Goal: Task Accomplishment & Management: Manage account settings

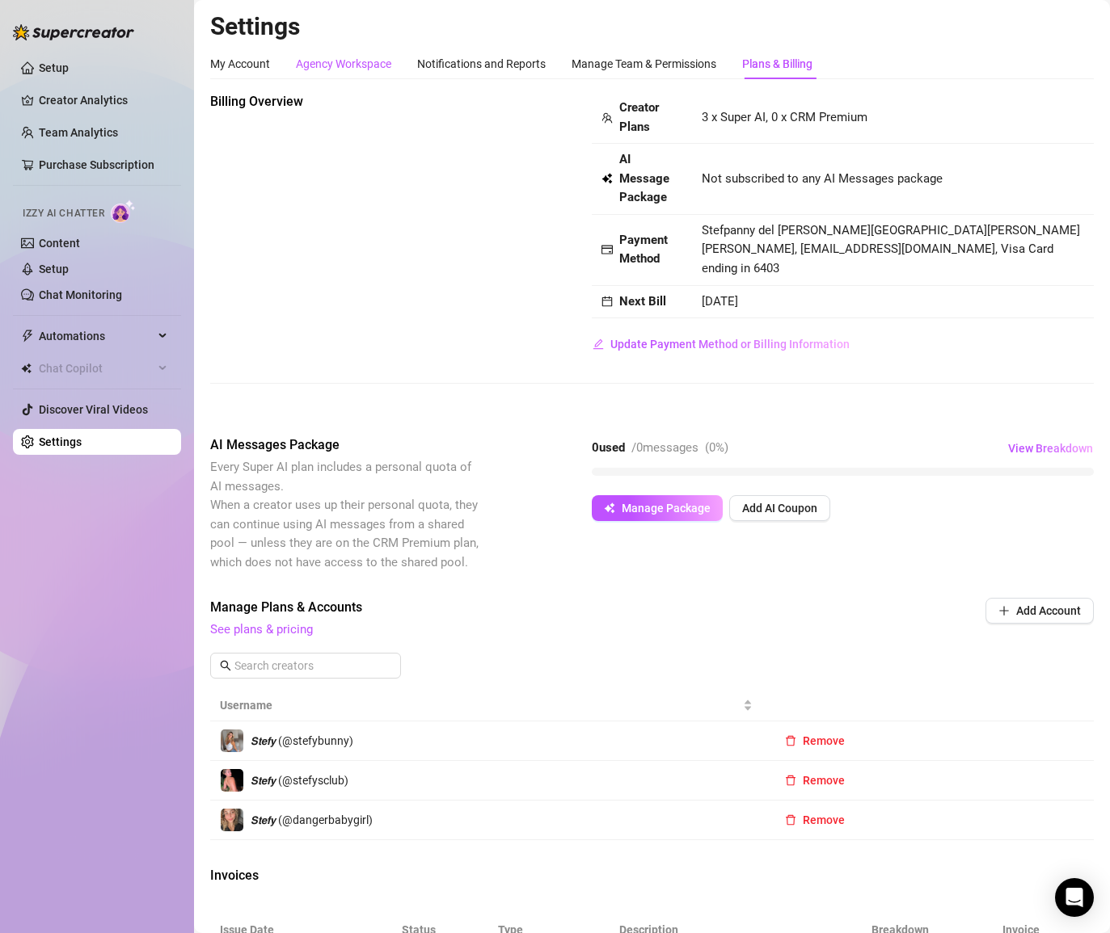
click at [361, 65] on div "Agency Workspace" at bounding box center [343, 64] width 95 height 18
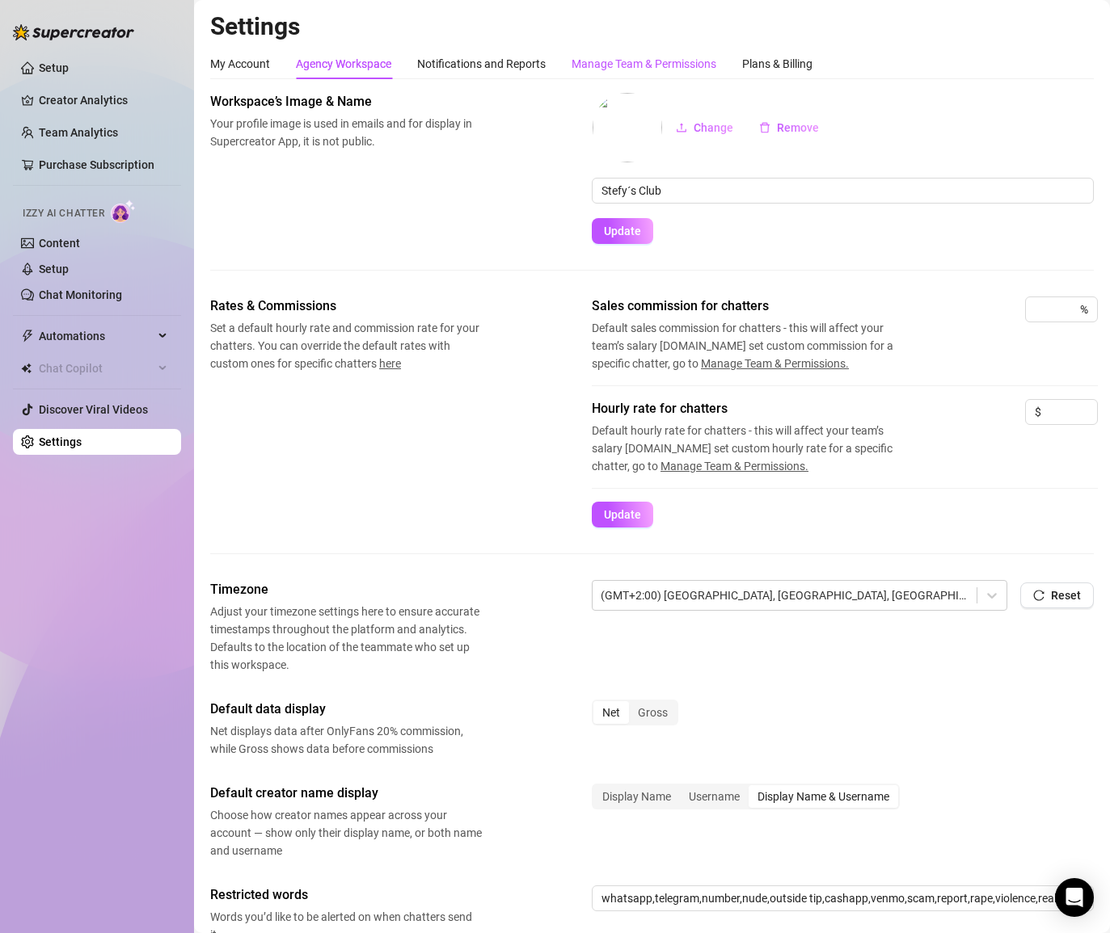
click at [643, 61] on div "Manage Team & Permissions" at bounding box center [643, 64] width 145 height 18
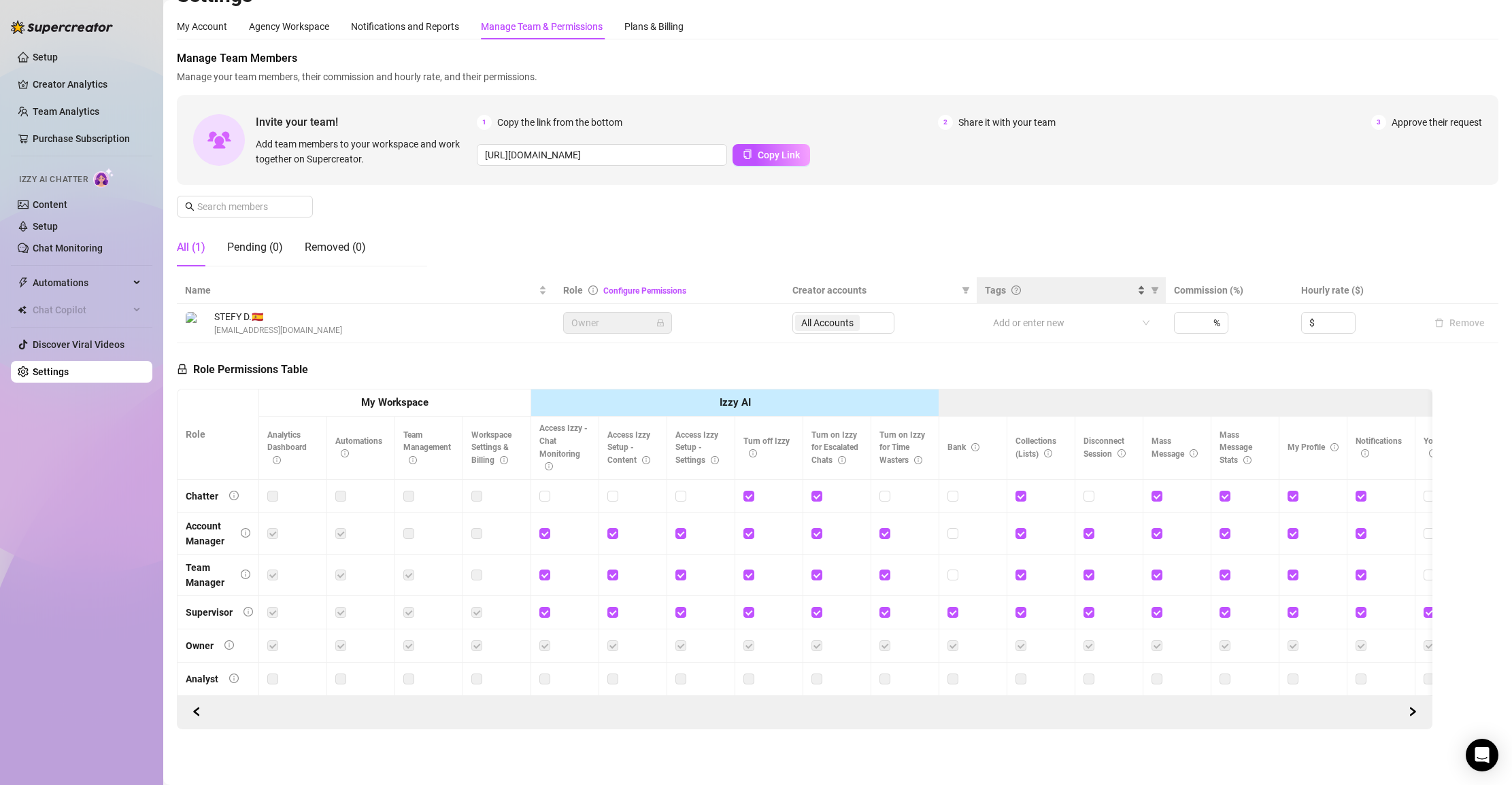
scroll to position [29, 0]
click at [828, 328] on div "All Accounts" at bounding box center [843, 321] width 102 height 22
click at [831, 321] on div "All Accounts" at bounding box center [843, 321] width 102 height 22
click at [622, 324] on span "Owner" at bounding box center [618, 321] width 93 height 20
click at [588, 317] on span "Owner" at bounding box center [618, 321] width 93 height 20
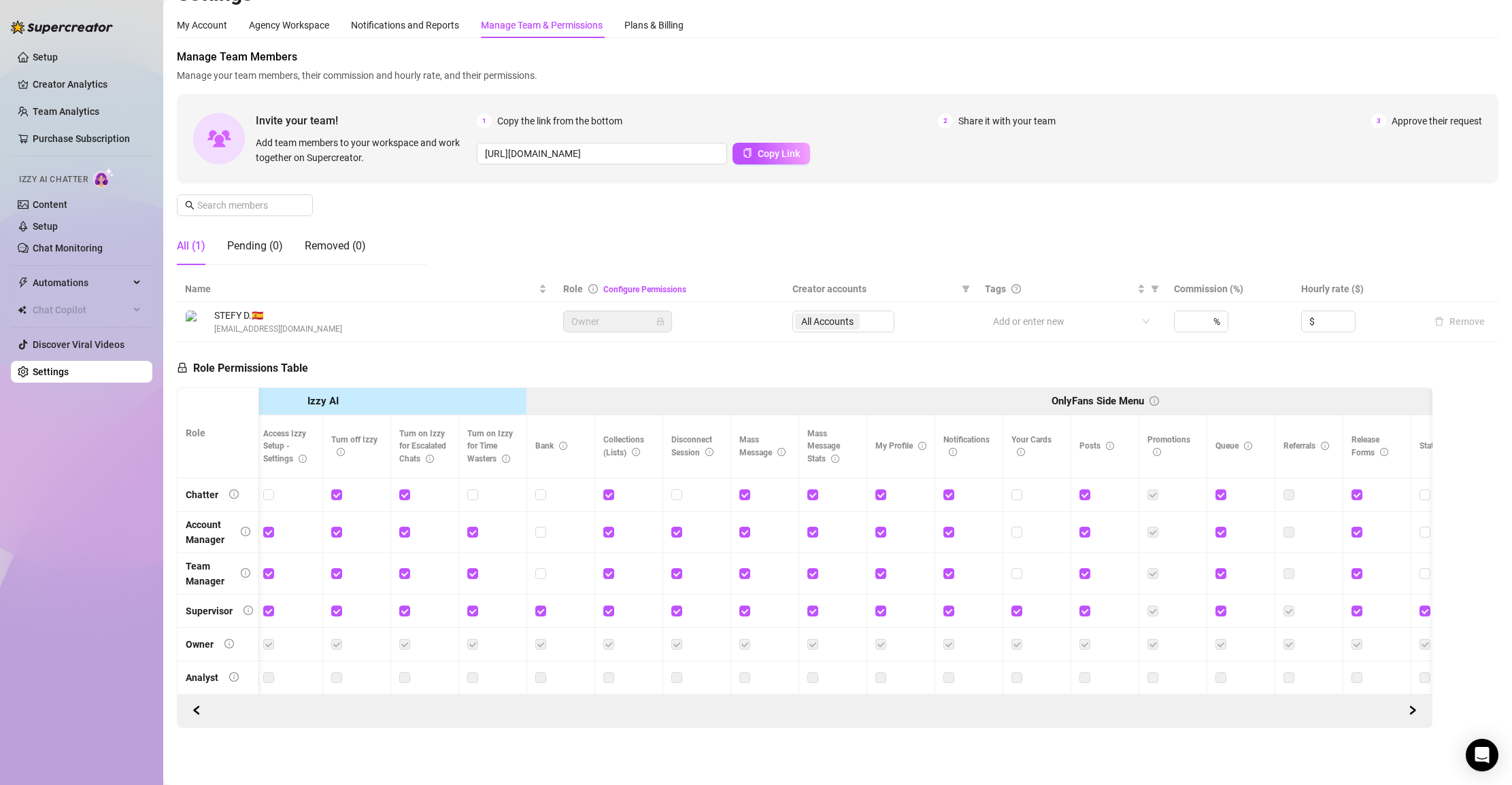
scroll to position [0, 432]
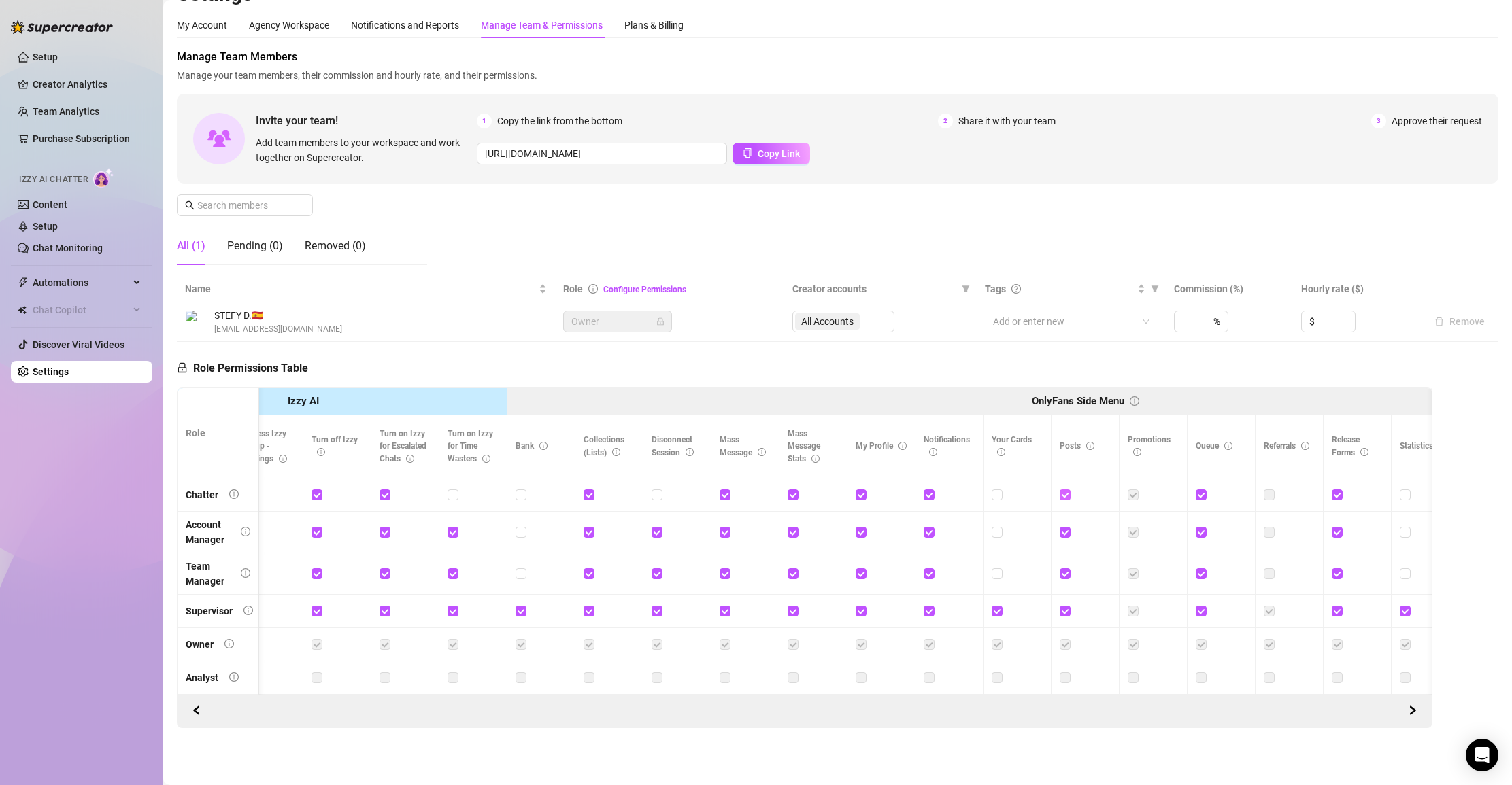
click at [933, 498] on input "checkbox" at bounding box center [1064, 494] width 9 height 9
checkbox input "false"
drag, startPoint x: 1326, startPoint y: 432, endPoint x: 1375, endPoint y: 462, distance: 57.5
click at [933, 462] on th "Release Forms" at bounding box center [1357, 447] width 68 height 62
click at [933, 452] on icon "info-circle" at bounding box center [1364, 453] width 8 height 8
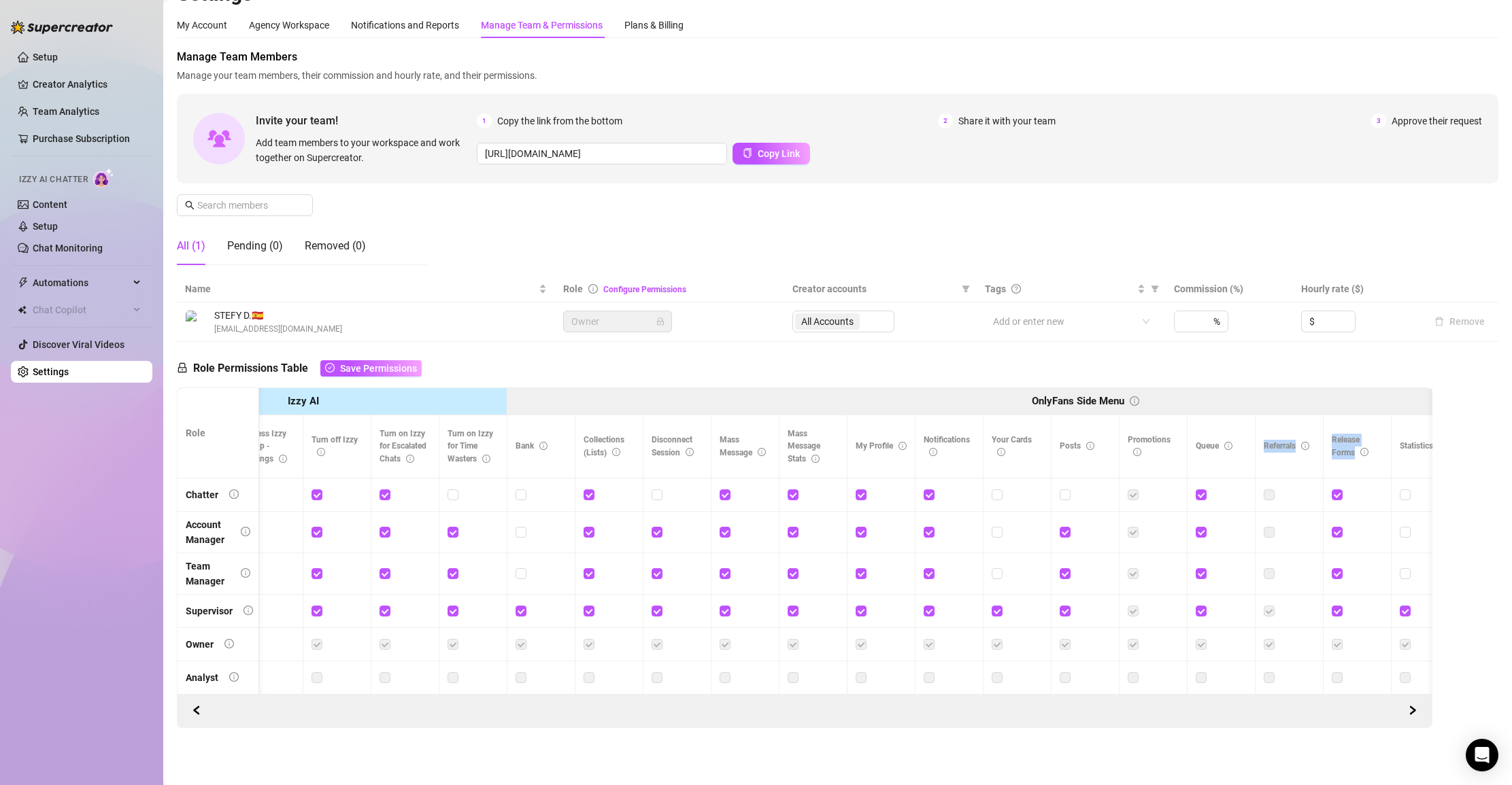
drag, startPoint x: 1320, startPoint y: 425, endPoint x: 1375, endPoint y: 466, distance: 68.6
click at [933, 466] on tr "Analytics Dashboard Automations Team Management Workspace Settings & Billing Ac…" at bounding box center [1350, 447] width 3210 height 62
copy tr "Referrals Release Forms"
click at [933, 491] on div at bounding box center [1356, 495] width 51 height 15
click at [933, 494] on input "checkbox" at bounding box center [1335, 494] width 9 height 9
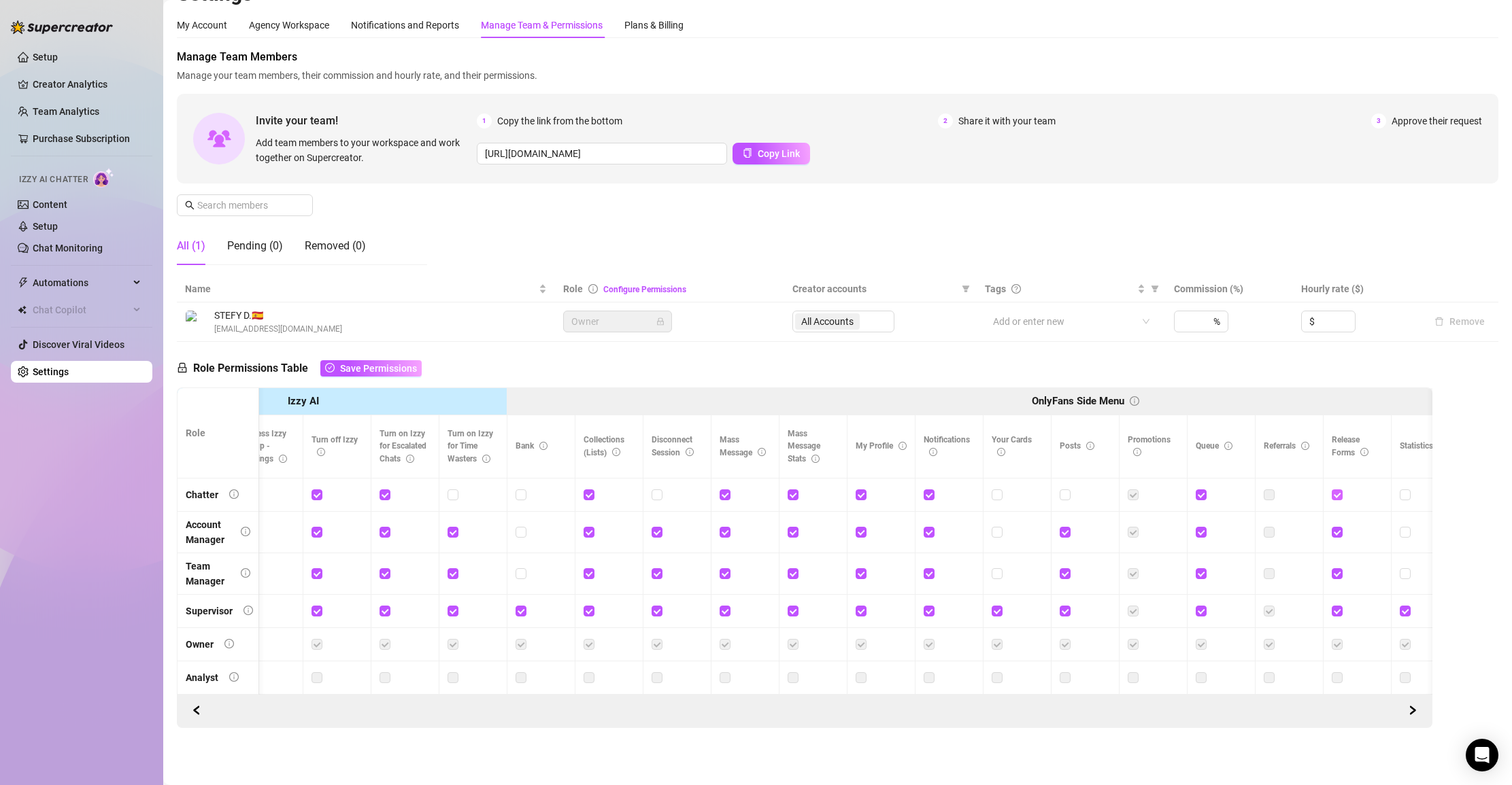
checkbox input "false"
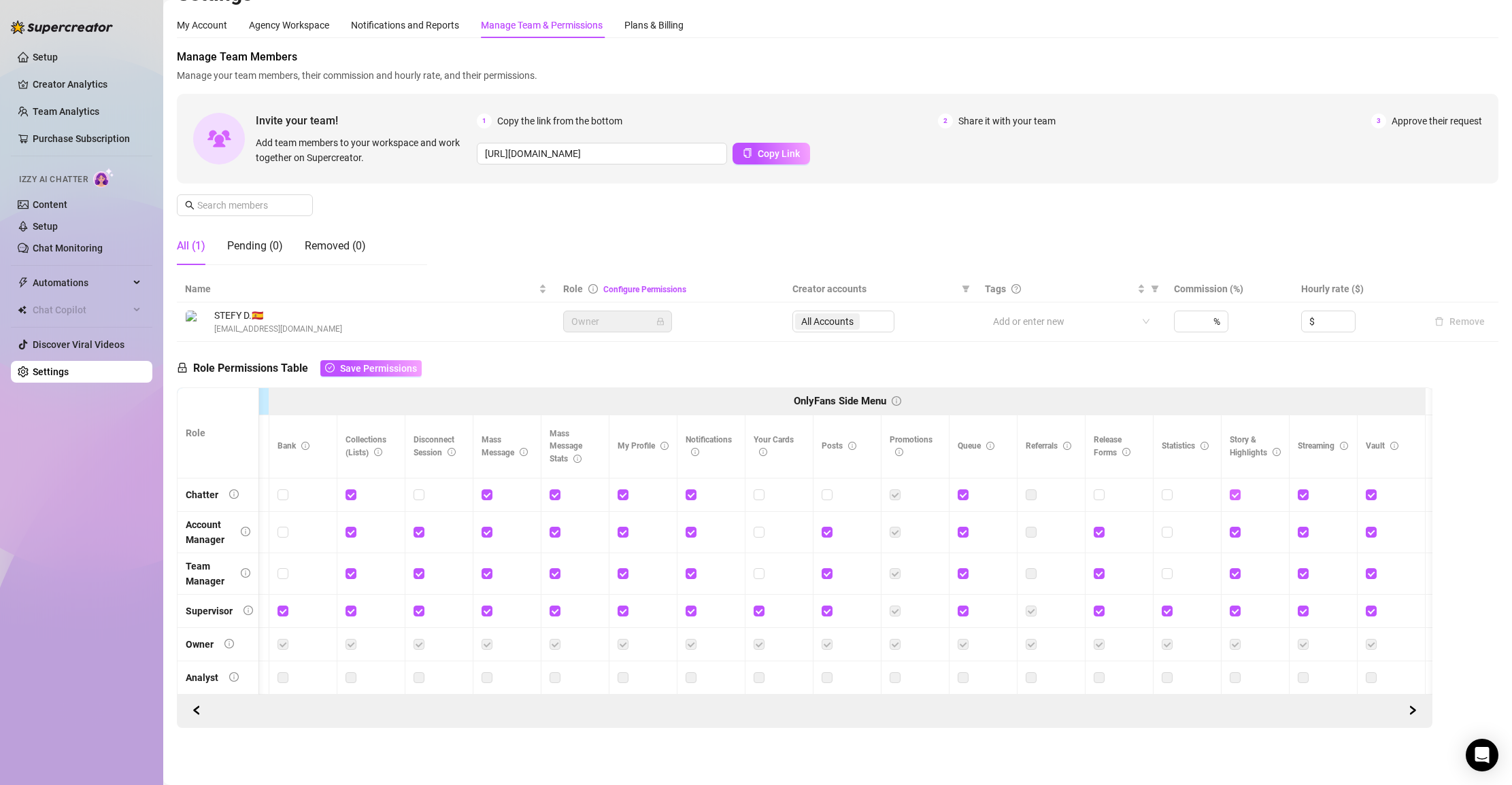
click at [933, 496] on input "checkbox" at bounding box center [1233, 494] width 9 height 9
checkbox input "false"
click at [933, 492] on input "checkbox" at bounding box center [1302, 494] width 9 height 9
checkbox input "false"
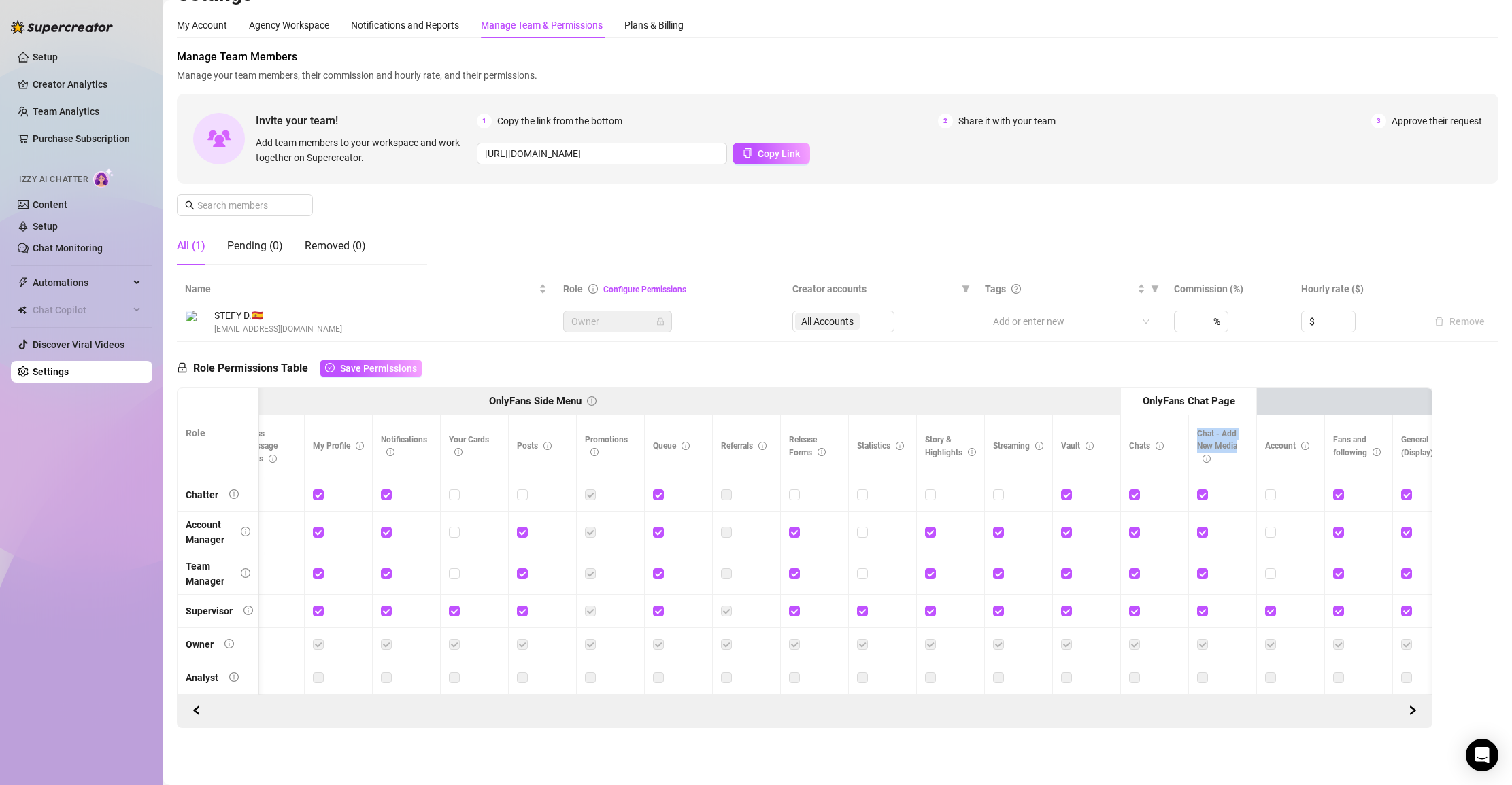
drag, startPoint x: 1245, startPoint y: 448, endPoint x: 1191, endPoint y: 434, distance: 55.8
click at [933, 434] on th "Chat - Add New Media" at bounding box center [1223, 447] width 68 height 62
copy span "Chat - Add New Media"
click at [933, 495] on input "checkbox" at bounding box center [1201, 494] width 9 height 9
checkbox input "false"
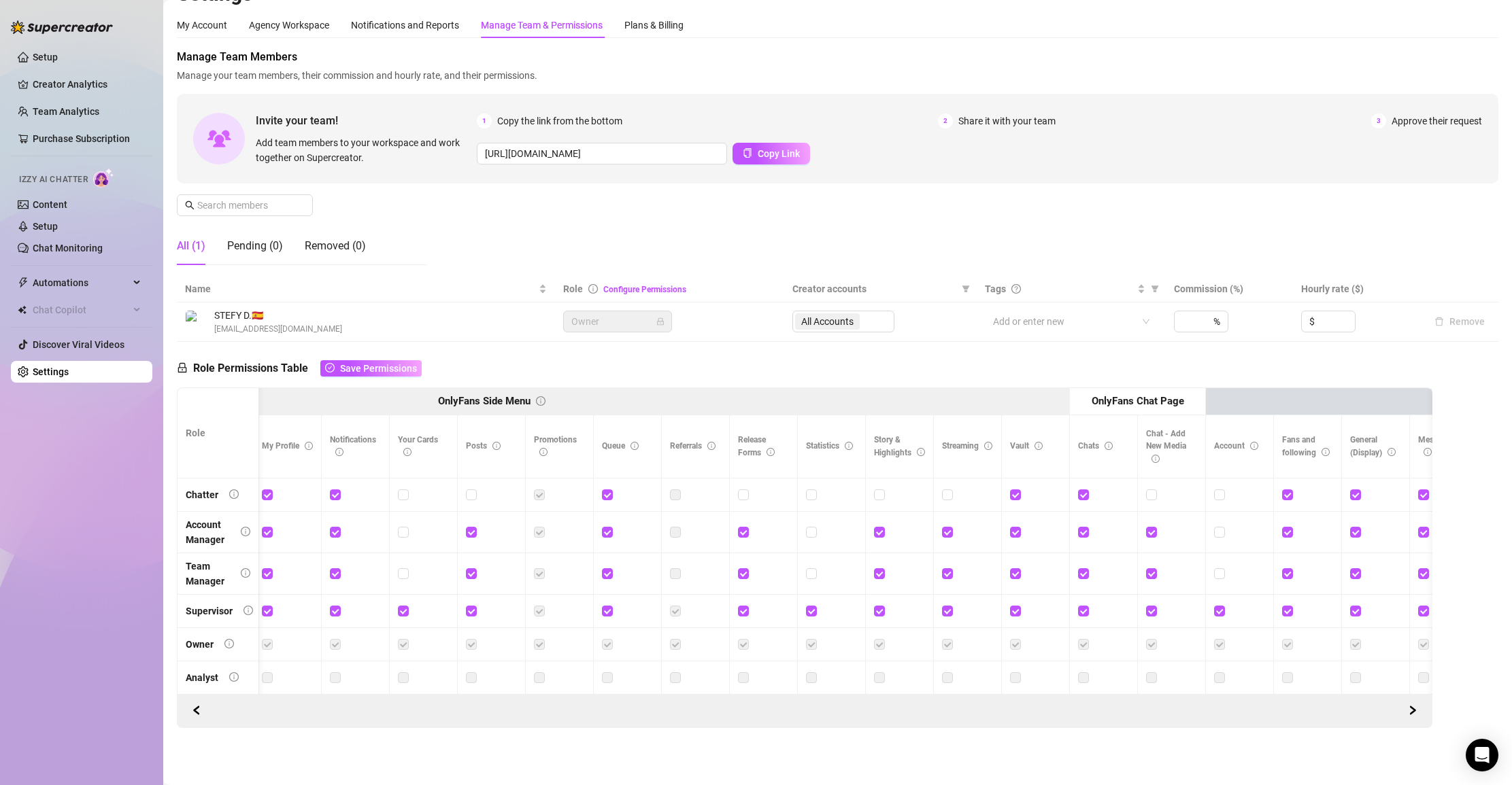
click at [933, 341] on td "%" at bounding box center [1229, 322] width 128 height 40
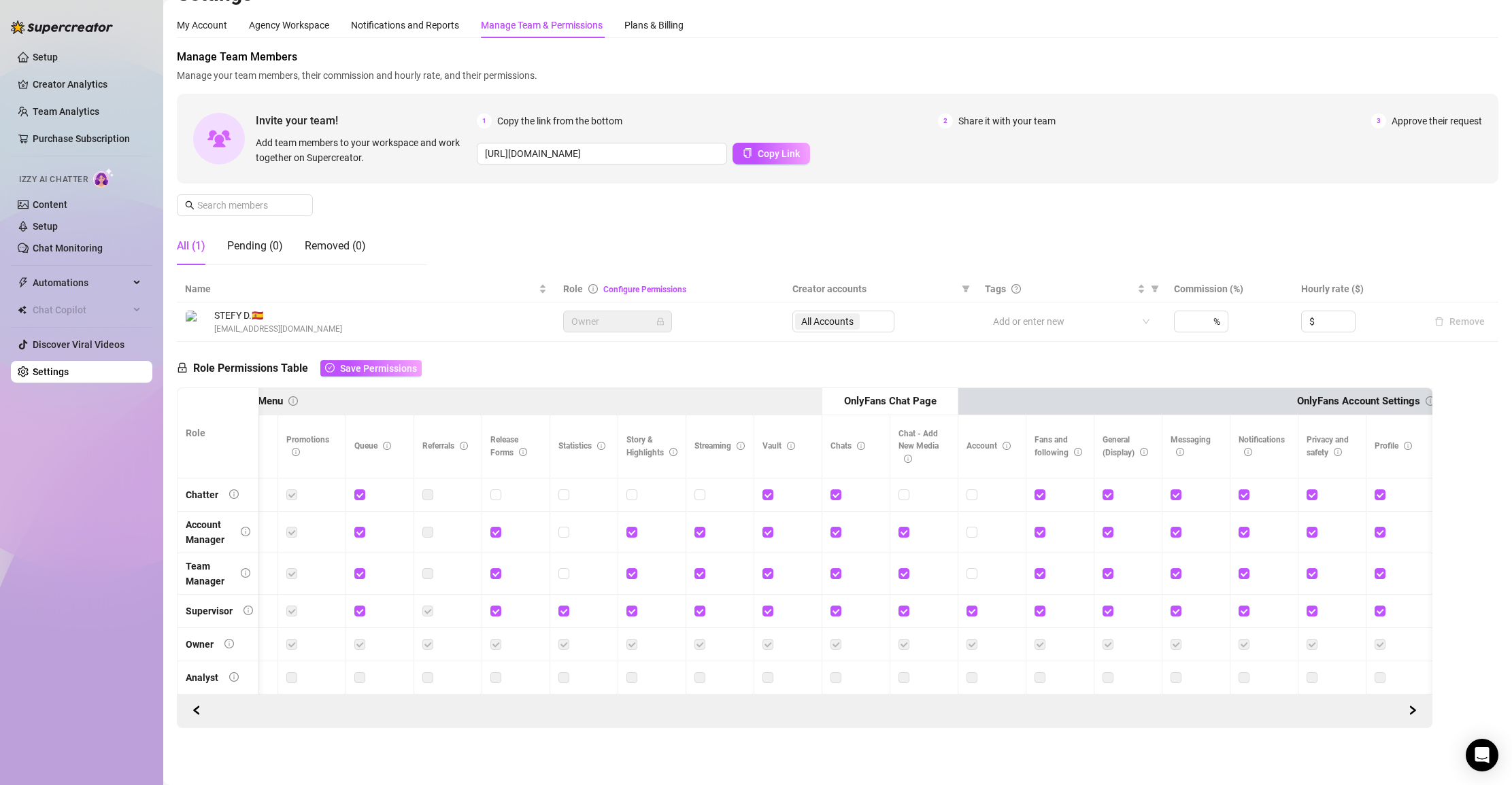
click at [933, 502] on div at bounding box center [1332, 495] width 51 height 22
click at [933, 496] on input "checkbox" at bounding box center [1311, 494] width 9 height 9
checkbox input "false"
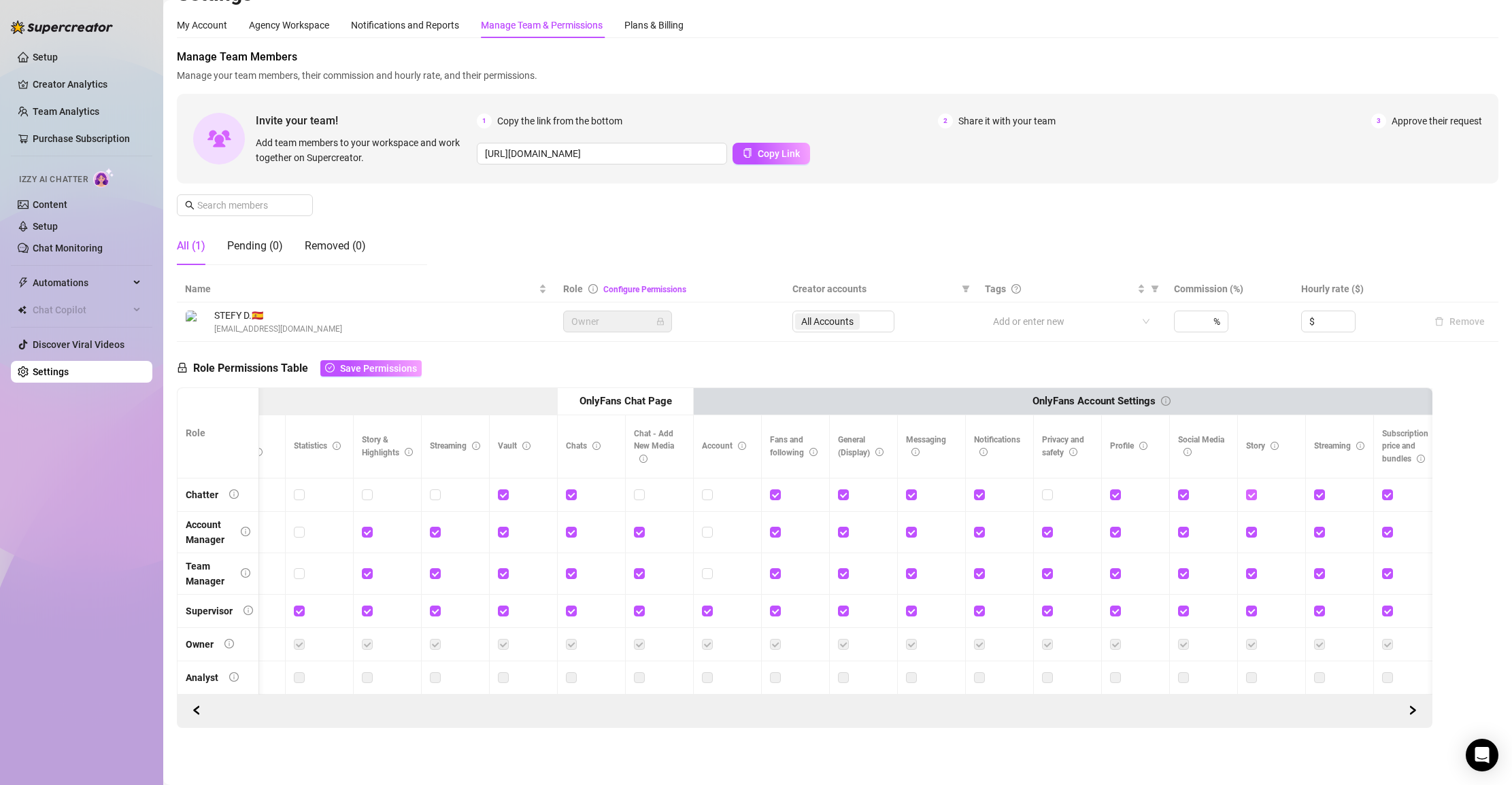
click at [933, 495] on input "checkbox" at bounding box center [1250, 494] width 9 height 9
checkbox input "false"
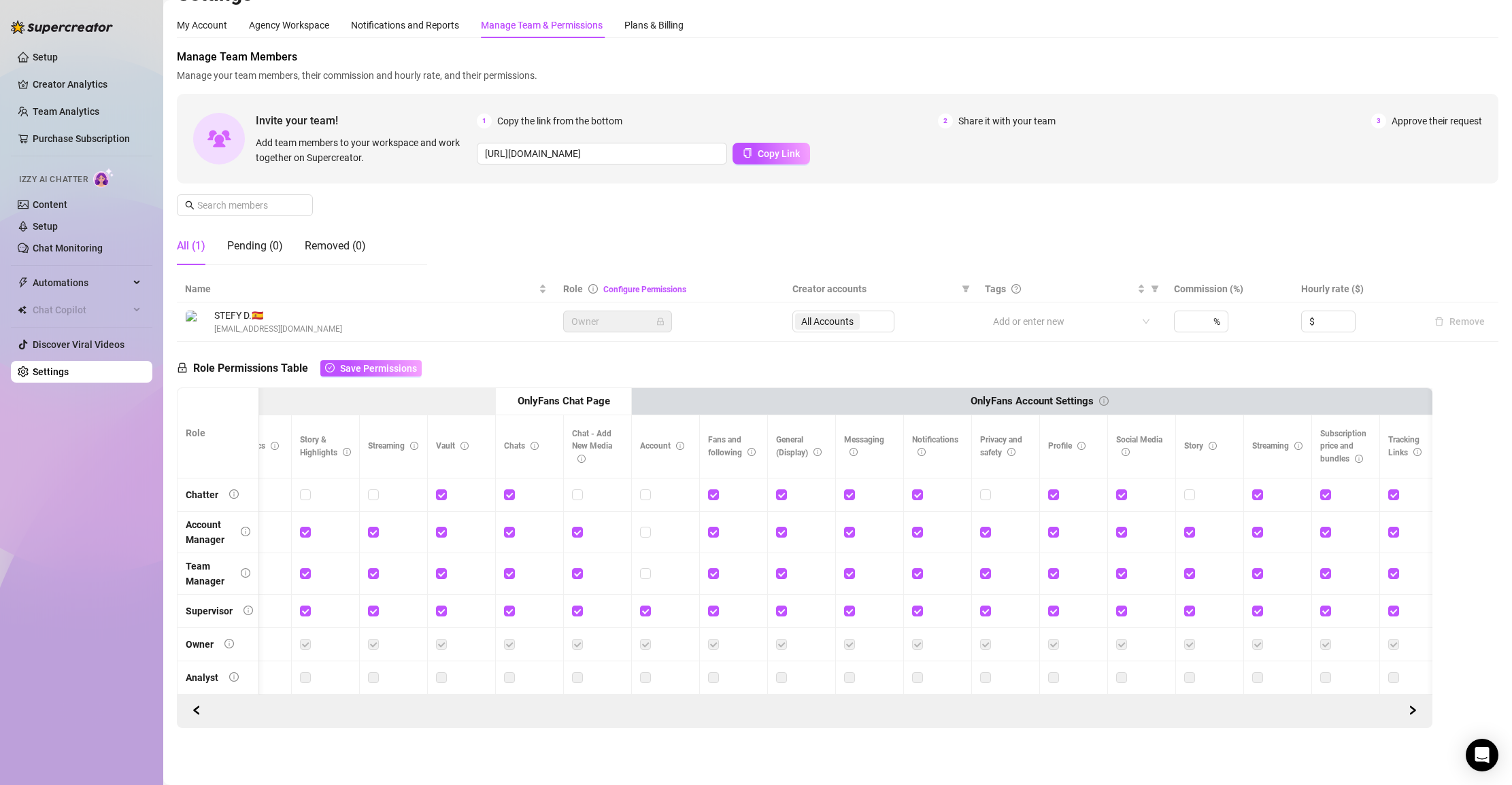
click at [933, 496] on div at bounding box center [1277, 495] width 51 height 15
click at [933, 496] on input "checkbox" at bounding box center [1256, 494] width 9 height 9
checkbox input "false"
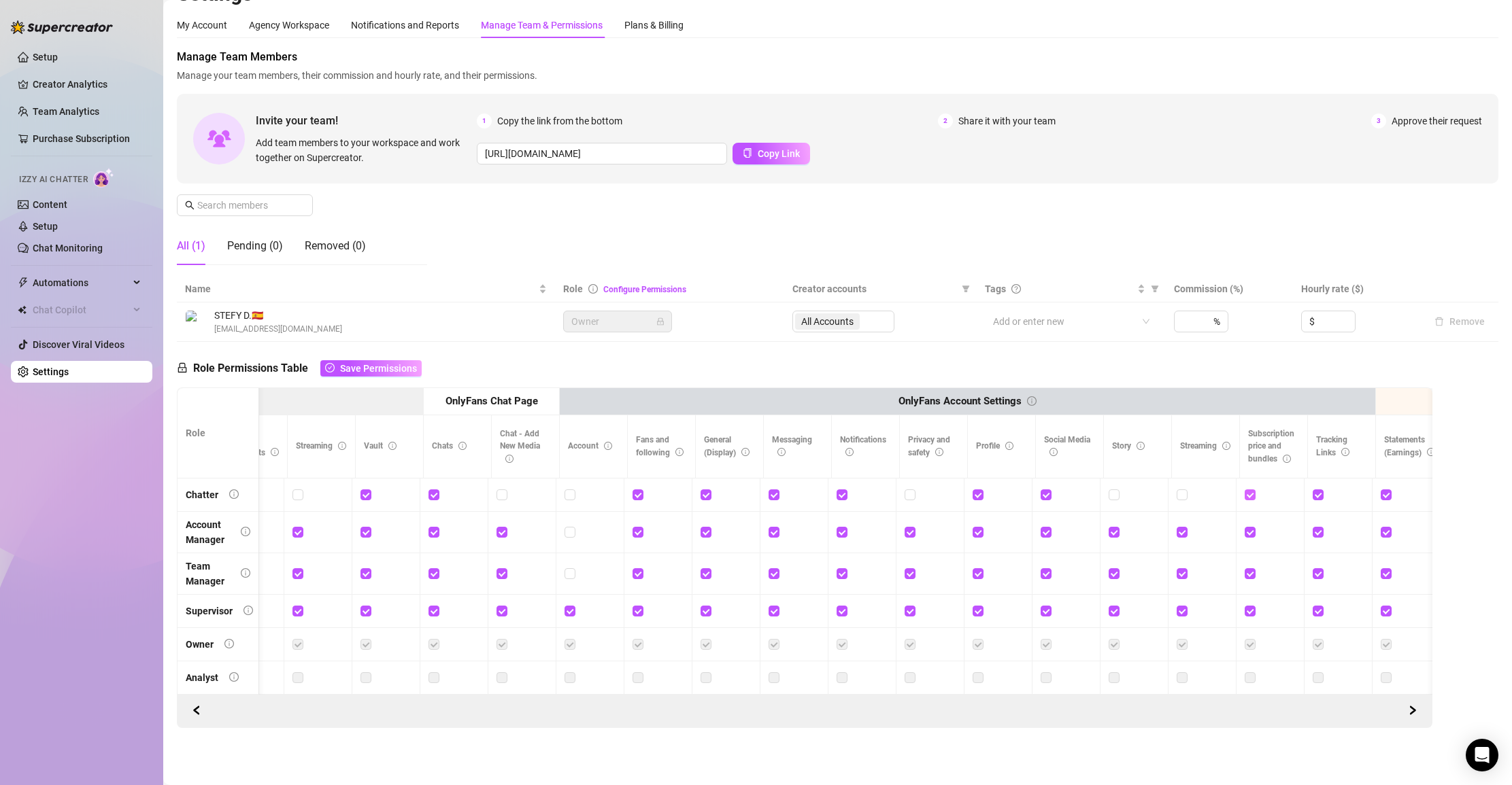
click at [933, 496] on span at bounding box center [1249, 495] width 11 height 11
click at [933, 496] on input "checkbox" at bounding box center [1249, 494] width 9 height 9
checkbox input "false"
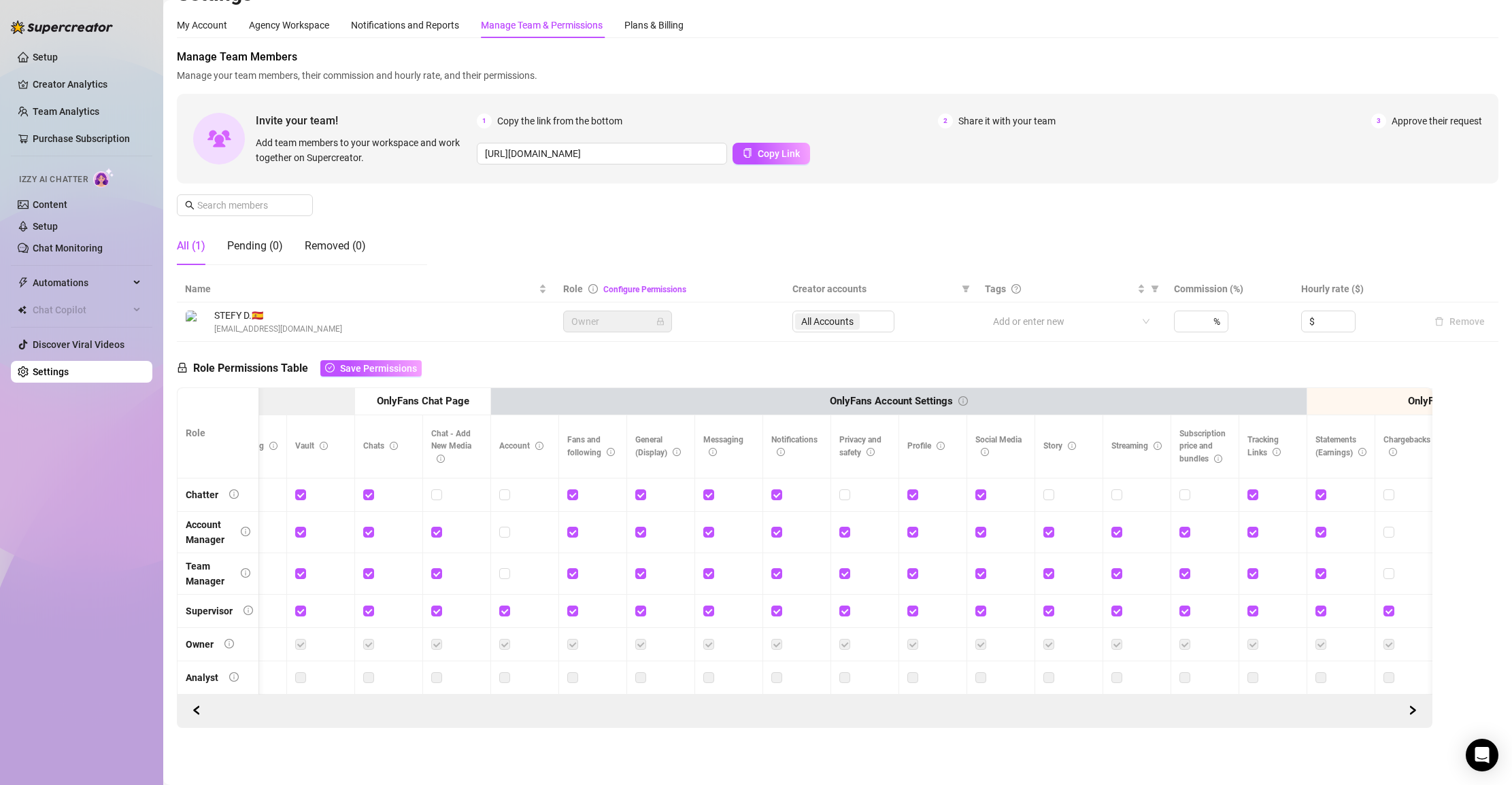
click at [933, 497] on div at bounding box center [1272, 495] width 51 height 15
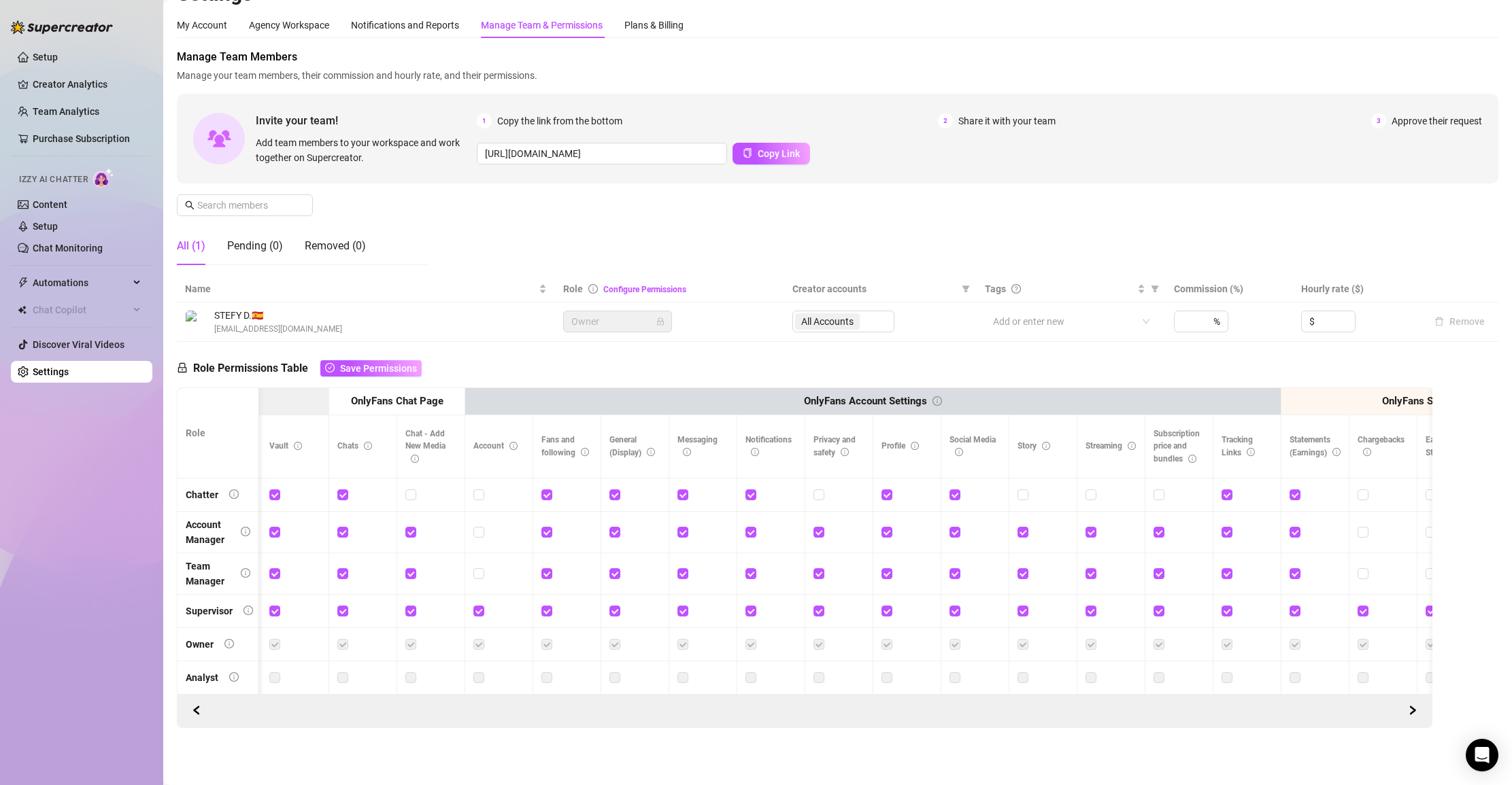
click at [933, 497] on div at bounding box center [1247, 495] width 51 height 15
click at [933, 495] on td at bounding box center [1247, 496] width 68 height 34
click at [933, 495] on div at bounding box center [1247, 495] width 51 height 15
click at [933, 493] on input "checkbox" at bounding box center [1226, 494] width 9 height 9
checkbox input "false"
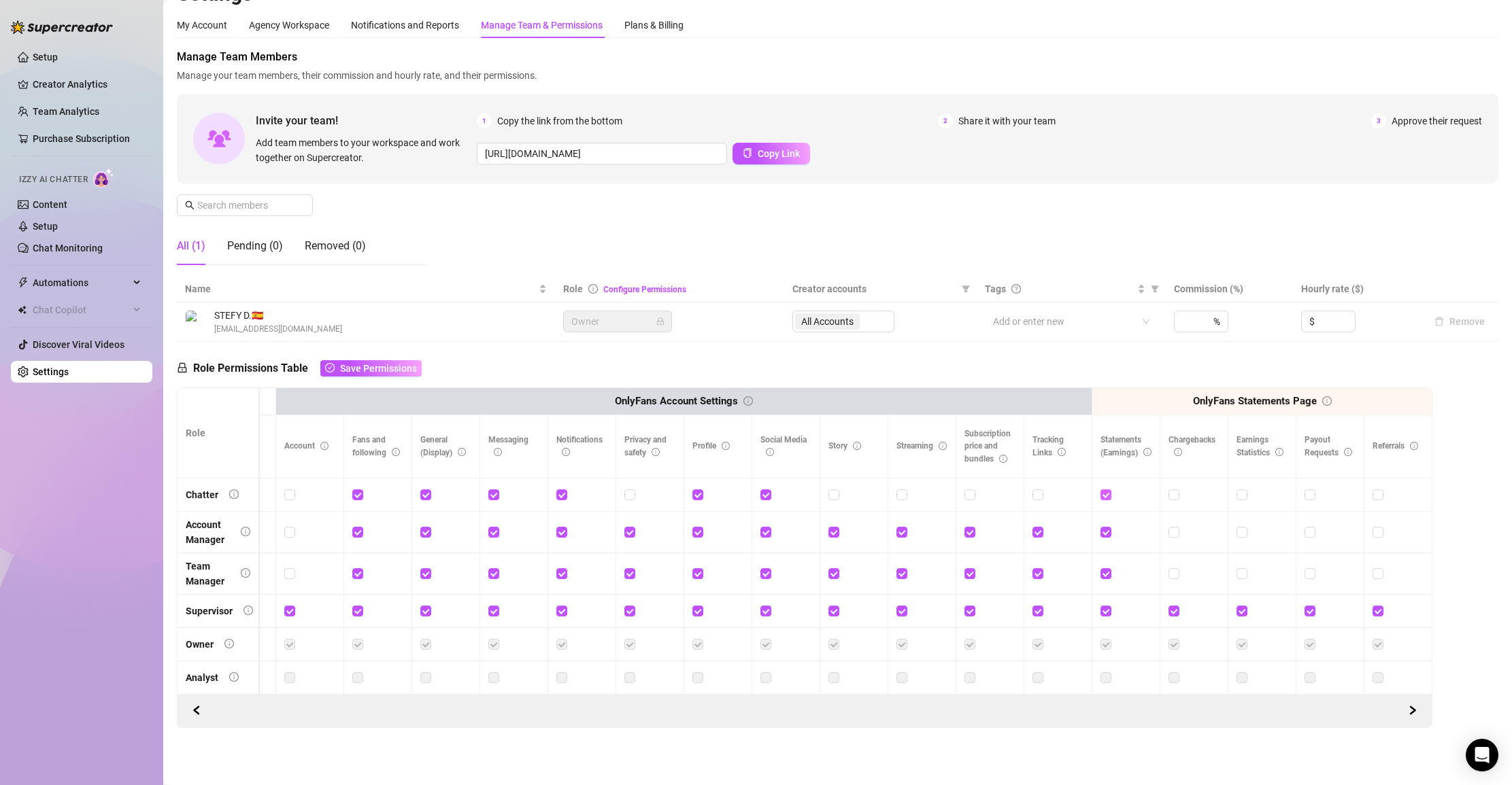
click at [933, 495] on input "checkbox" at bounding box center [1105, 494] width 9 height 9
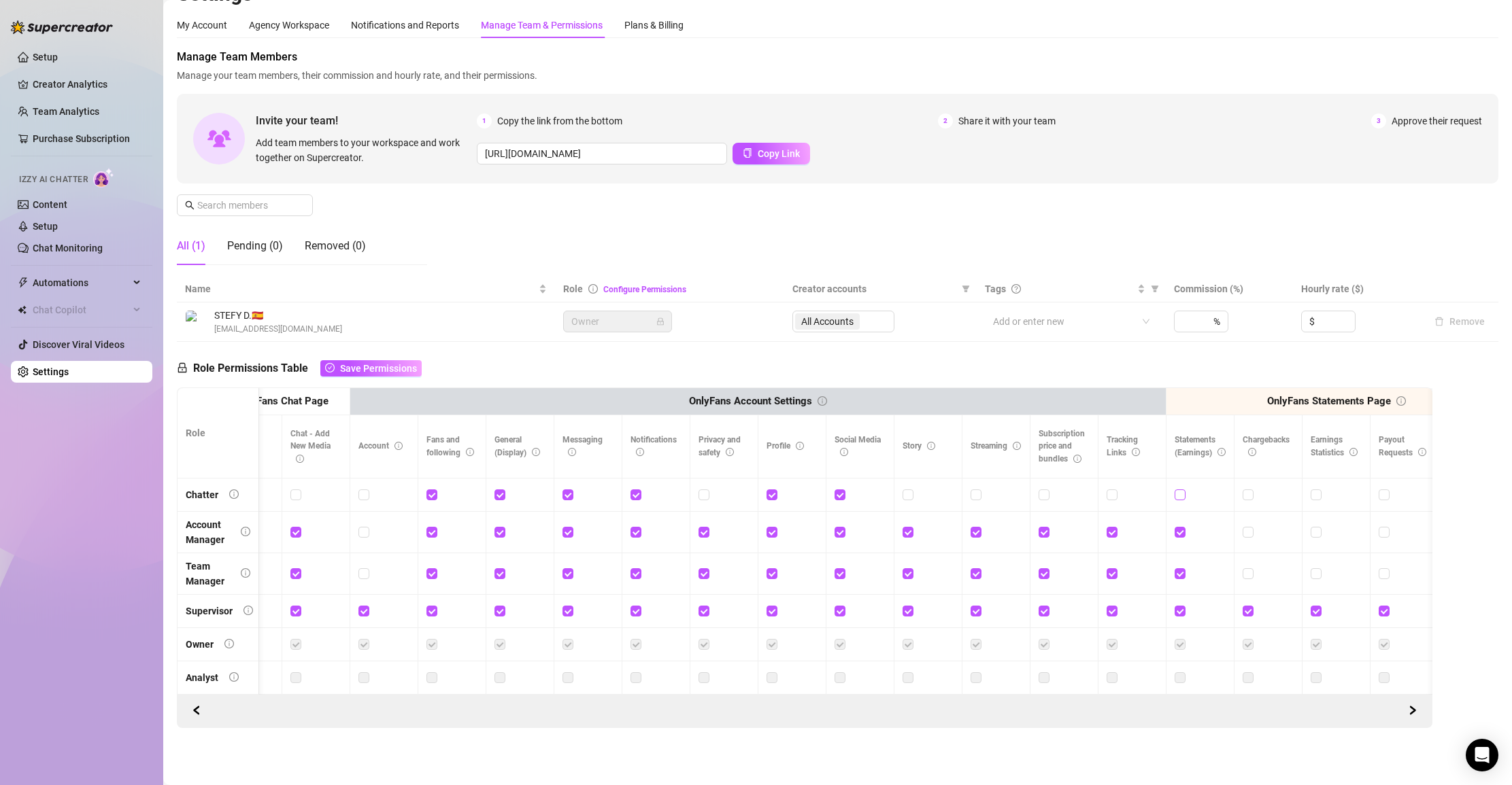
click at [933, 493] on input "checkbox" at bounding box center [1179, 494] width 9 height 9
checkbox input "true"
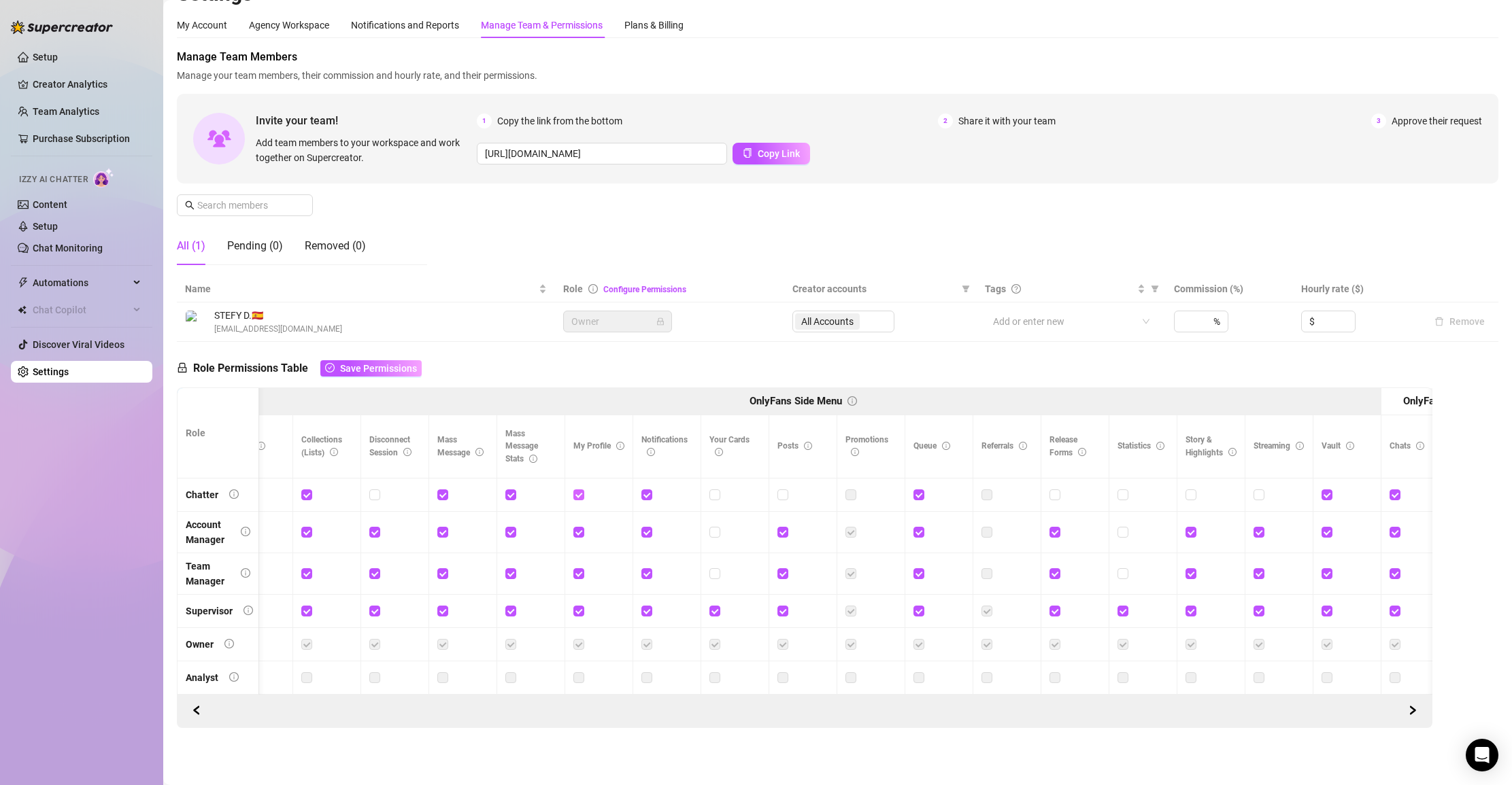
click at [583, 498] on span at bounding box center [578, 495] width 11 height 11
click at [583, 498] on input "checkbox" at bounding box center [577, 494] width 9 height 9
checkbox input "false"
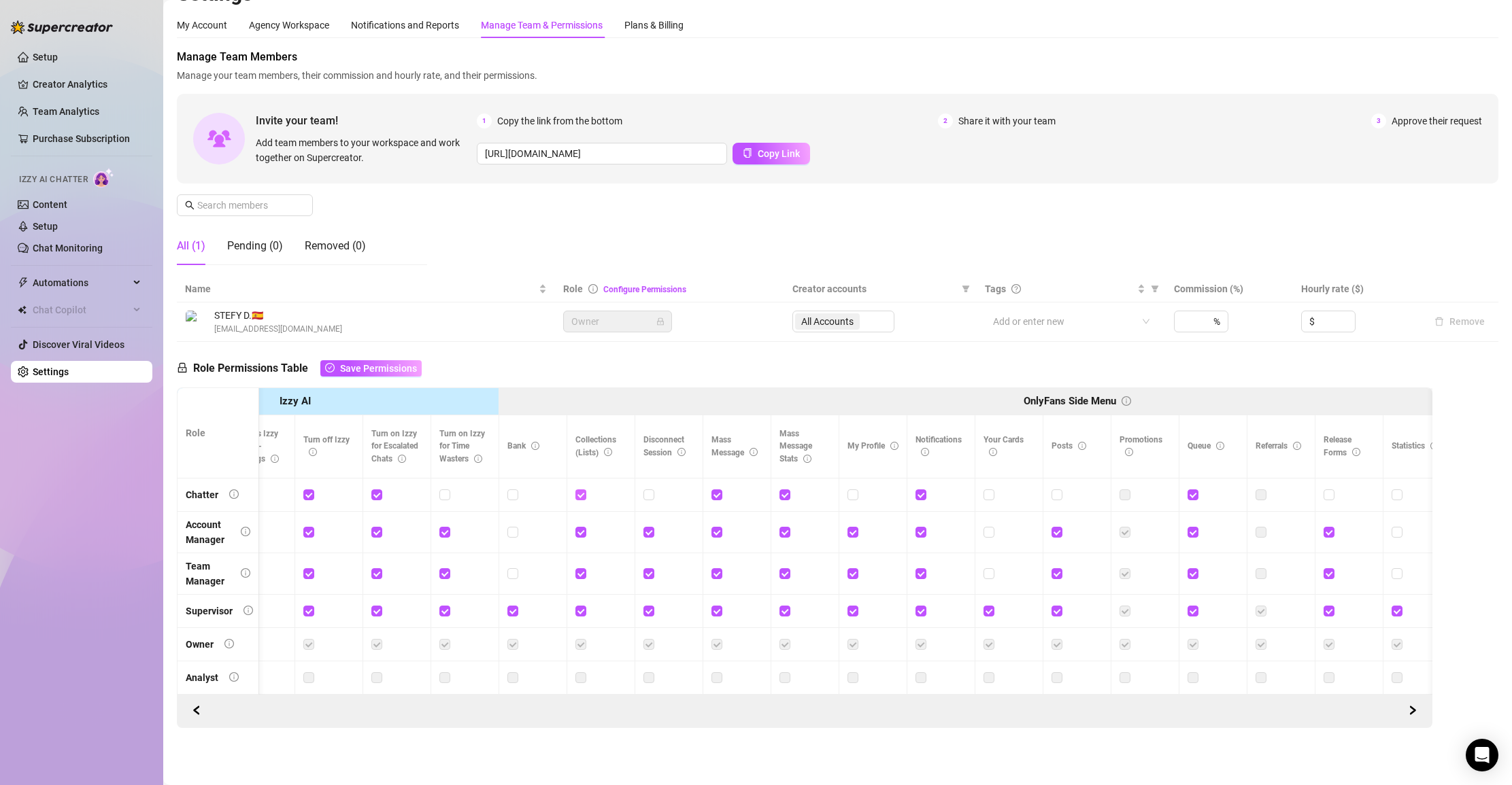
click at [577, 495] on input "checkbox" at bounding box center [580, 494] width 9 height 9
checkbox input "false"
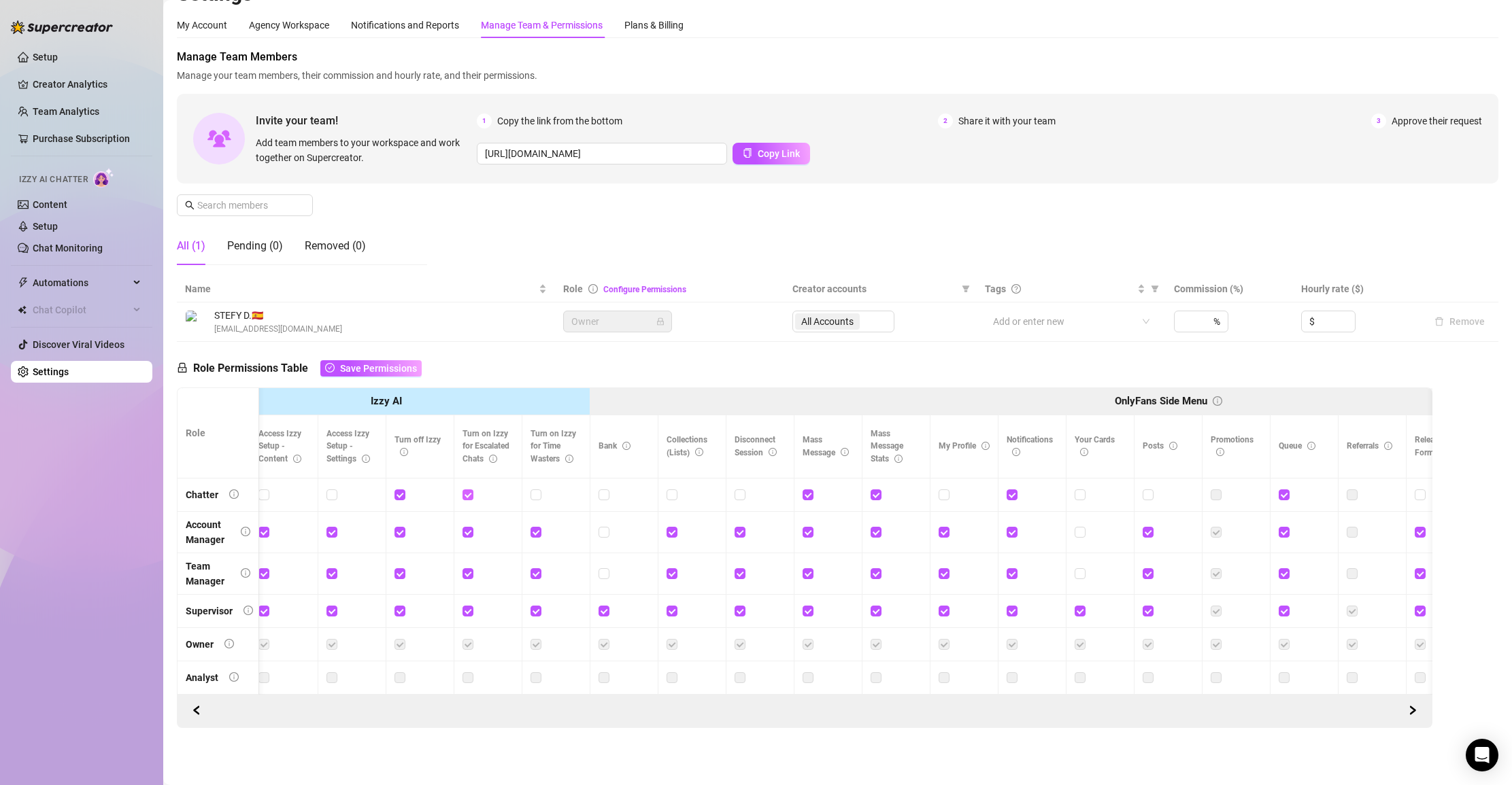
click at [464, 491] on input "checkbox" at bounding box center [467, 494] width 9 height 9
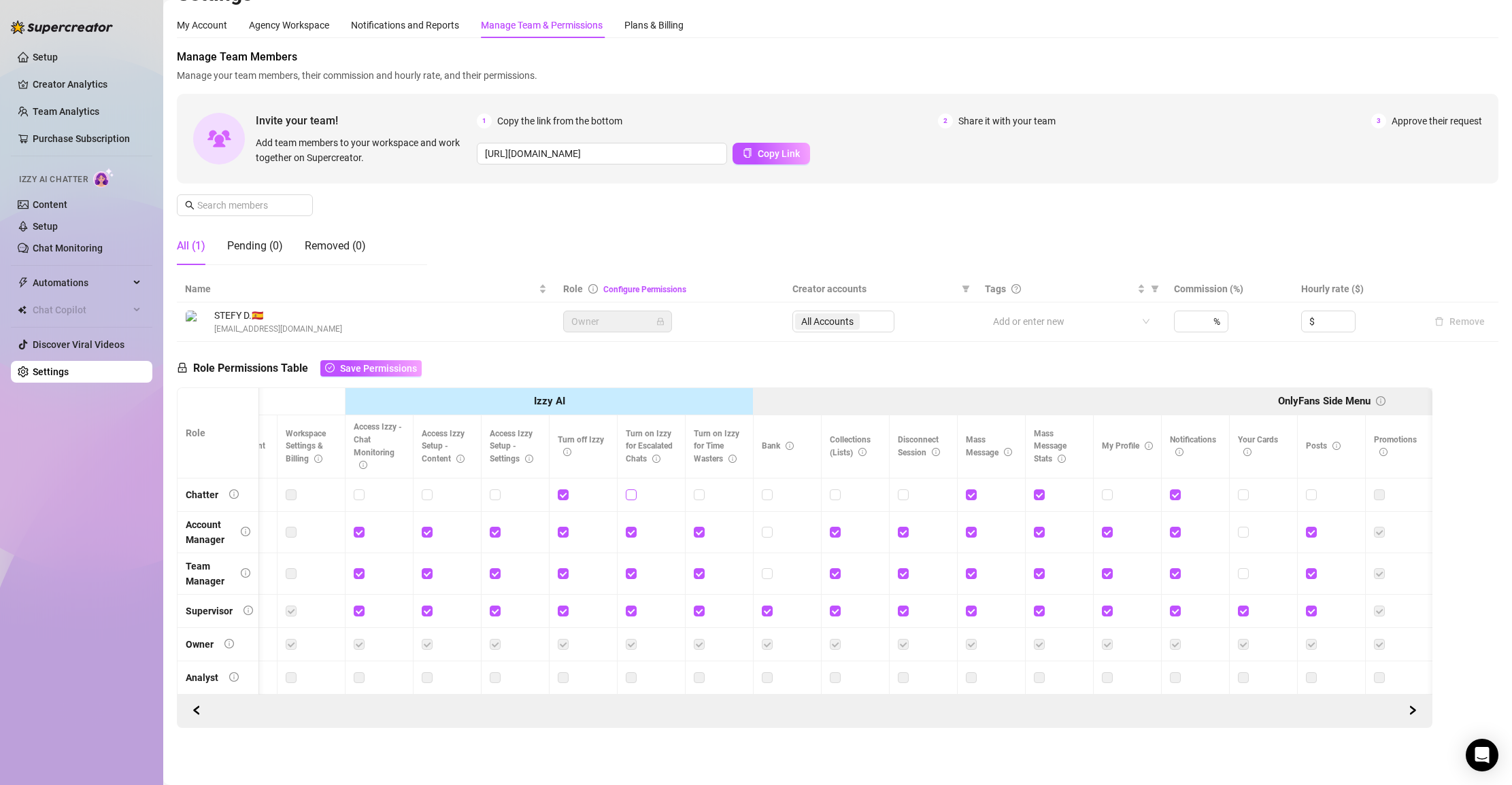
click at [626, 495] on input "checkbox" at bounding box center [630, 494] width 9 height 9
checkbox input "true"
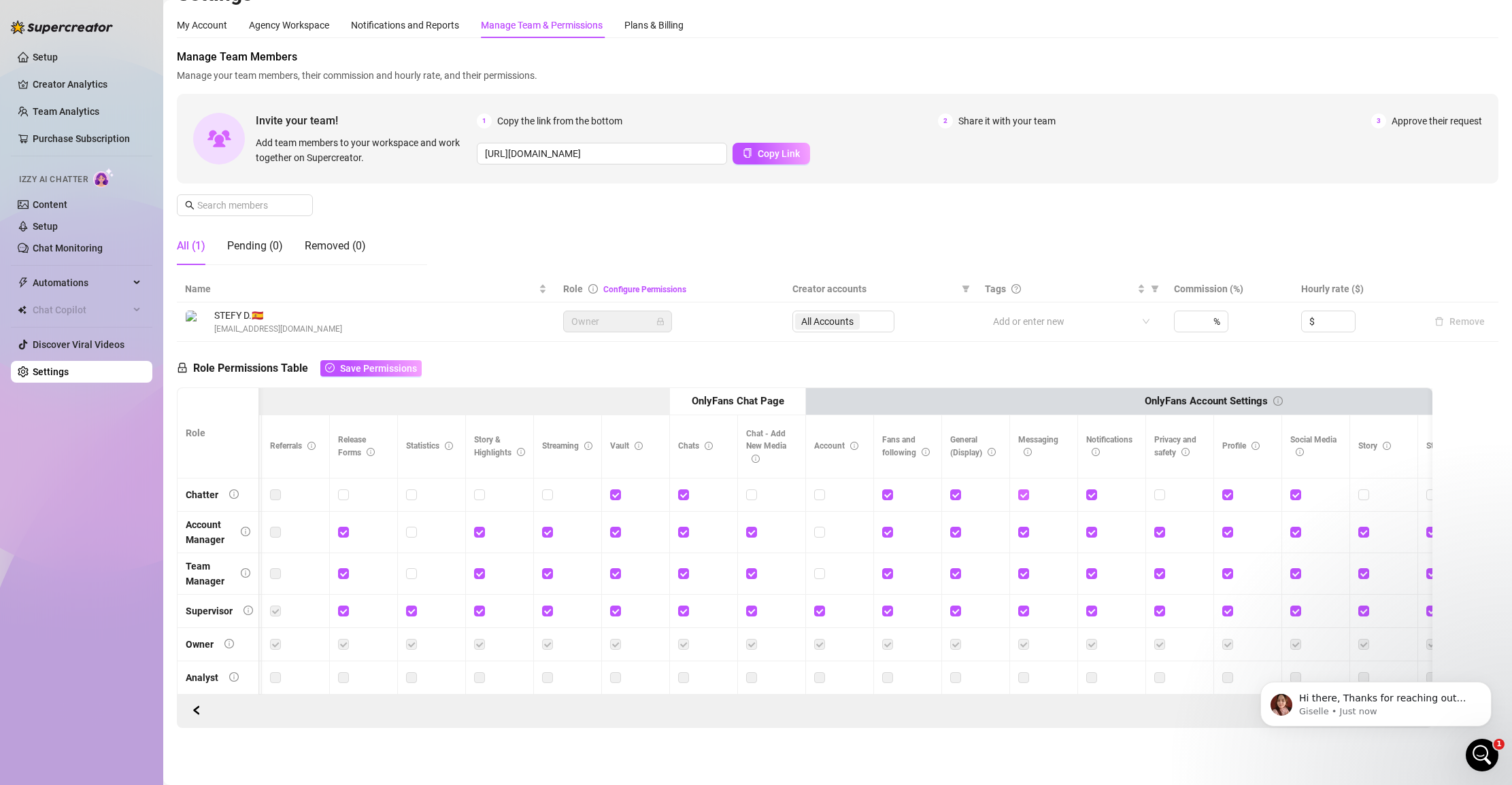
click at [933, 495] on input "checkbox" at bounding box center [1022, 494] width 9 height 9
checkbox input "false"
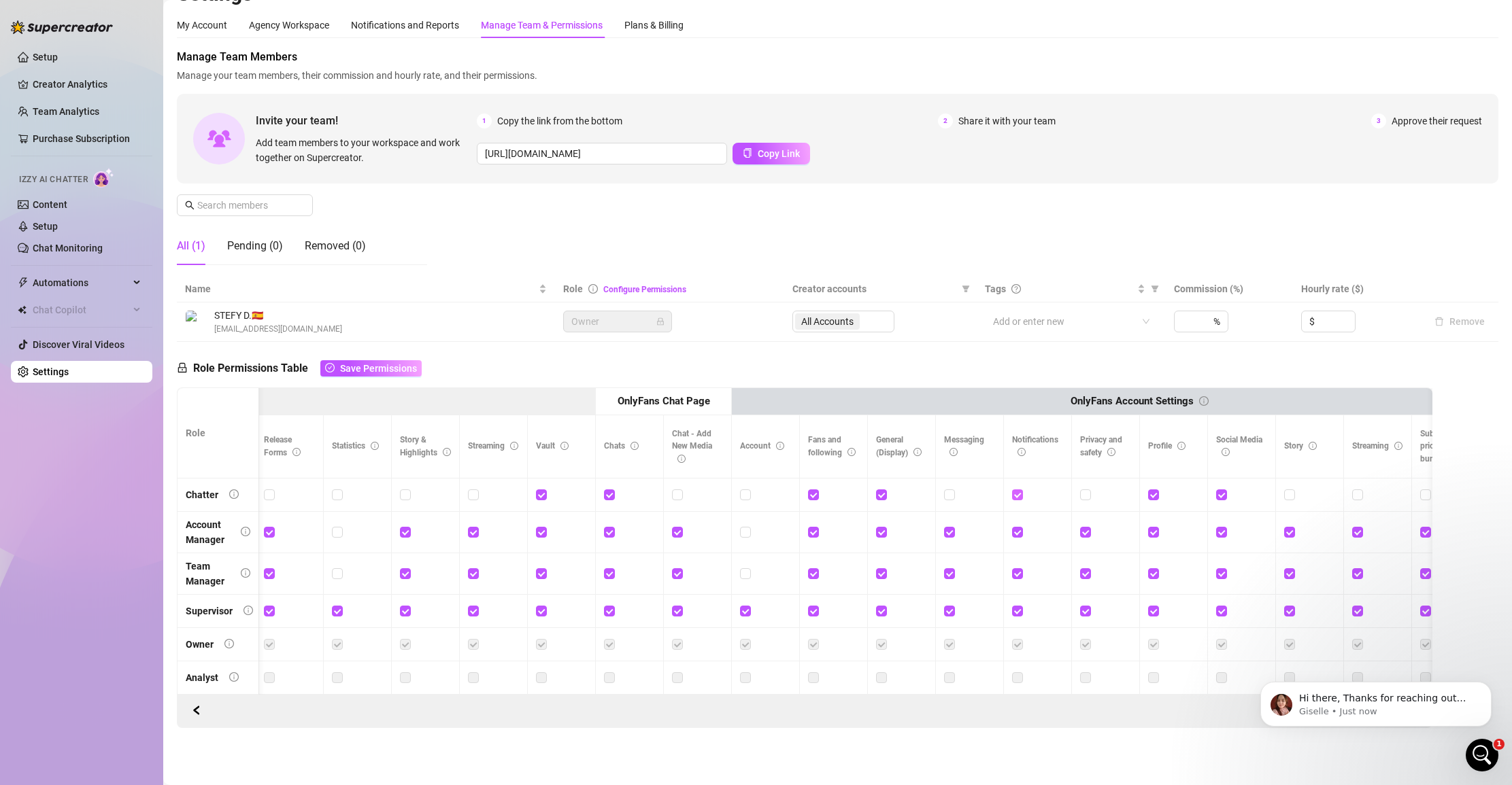
click at [933, 498] on span at bounding box center [1017, 495] width 11 height 11
click at [933, 498] on input "checkbox" at bounding box center [1016, 494] width 9 height 9
checkbox input "false"
click at [933, 496] on input "checkbox" at bounding box center [1152, 494] width 9 height 9
checkbox input "false"
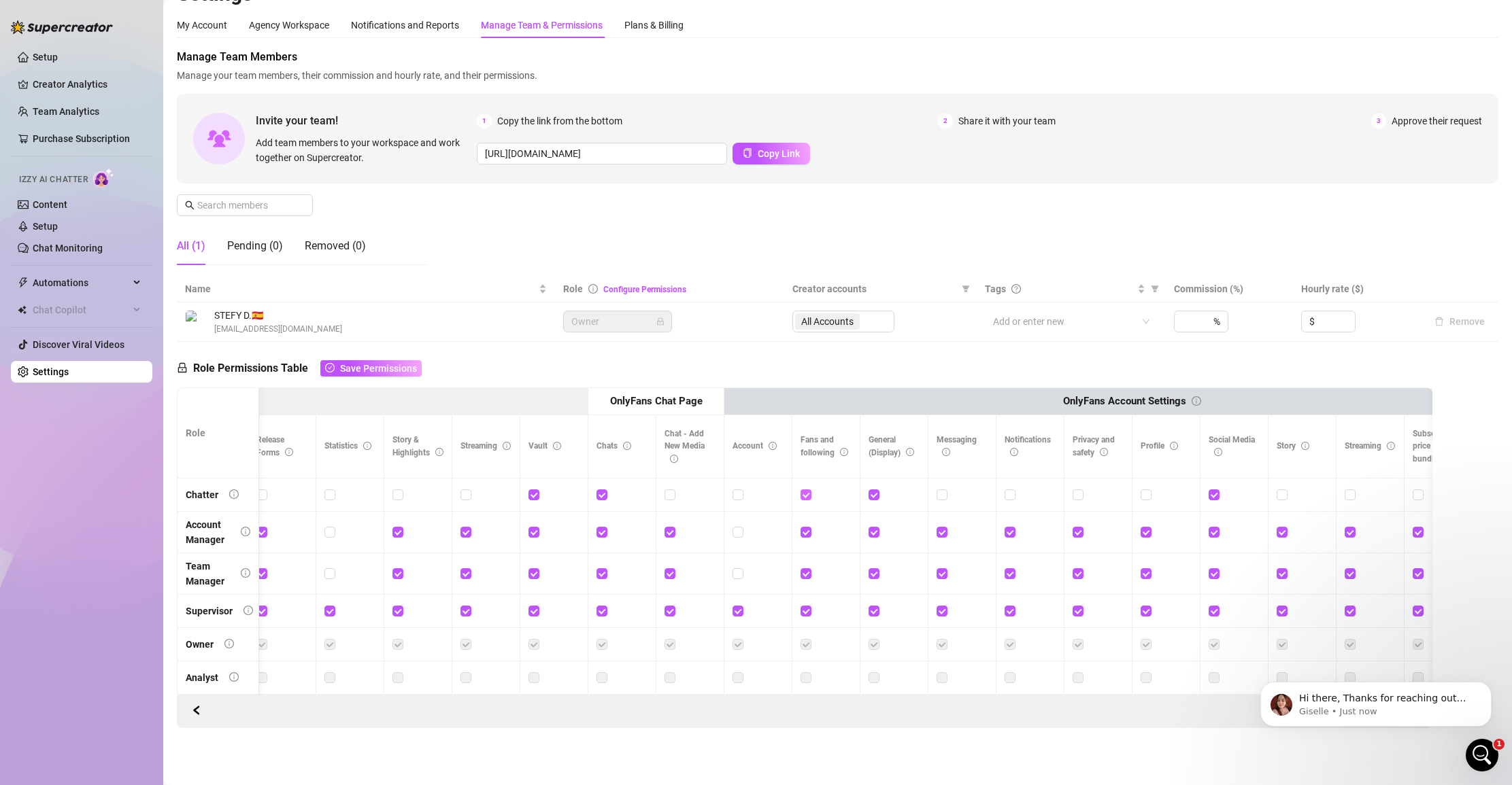
click at [802, 491] on td at bounding box center [826, 496] width 68 height 34
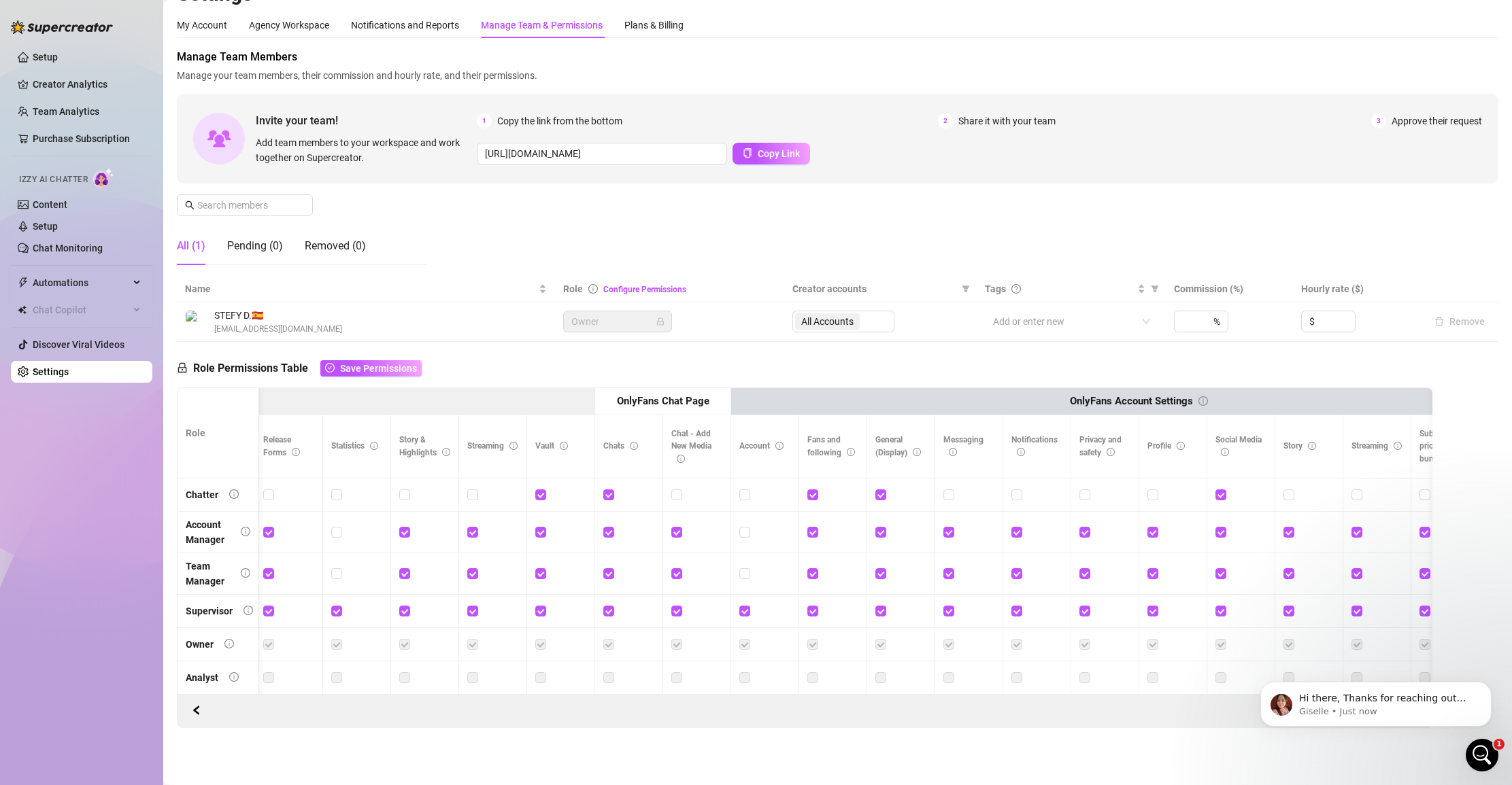
drag, startPoint x: 814, startPoint y: 495, endPoint x: 853, endPoint y: 503, distance: 39.8
click at [814, 495] on input "checkbox" at bounding box center [811, 494] width 9 height 9
checkbox input "false"
click at [884, 495] on input "checkbox" at bounding box center [881, 494] width 9 height 9
checkbox input "false"
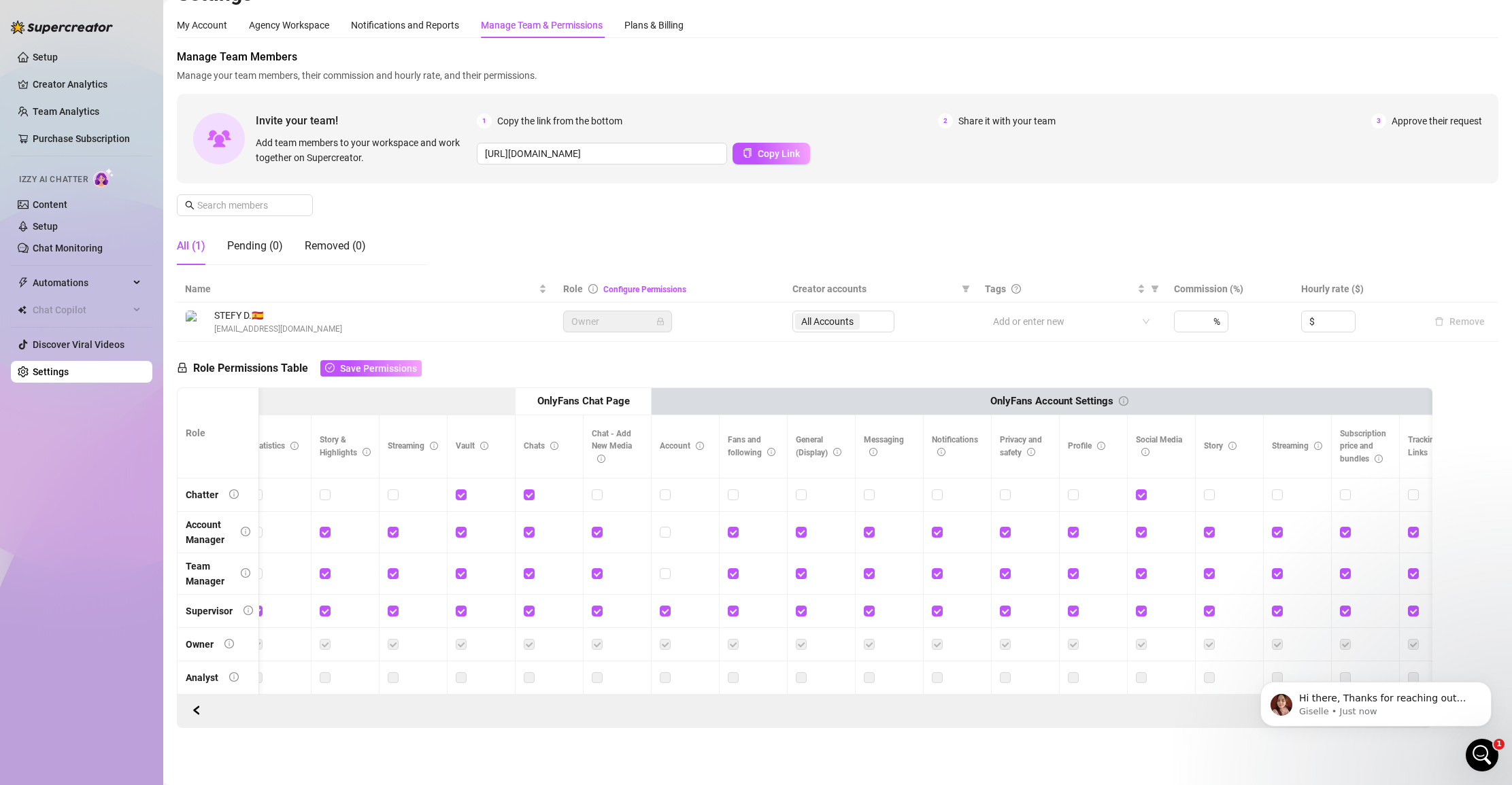
click at [933, 498] on div at bounding box center [1161, 495] width 51 height 15
click at [933, 496] on input "checkbox" at bounding box center [1140, 494] width 9 height 9
checkbox input "false"
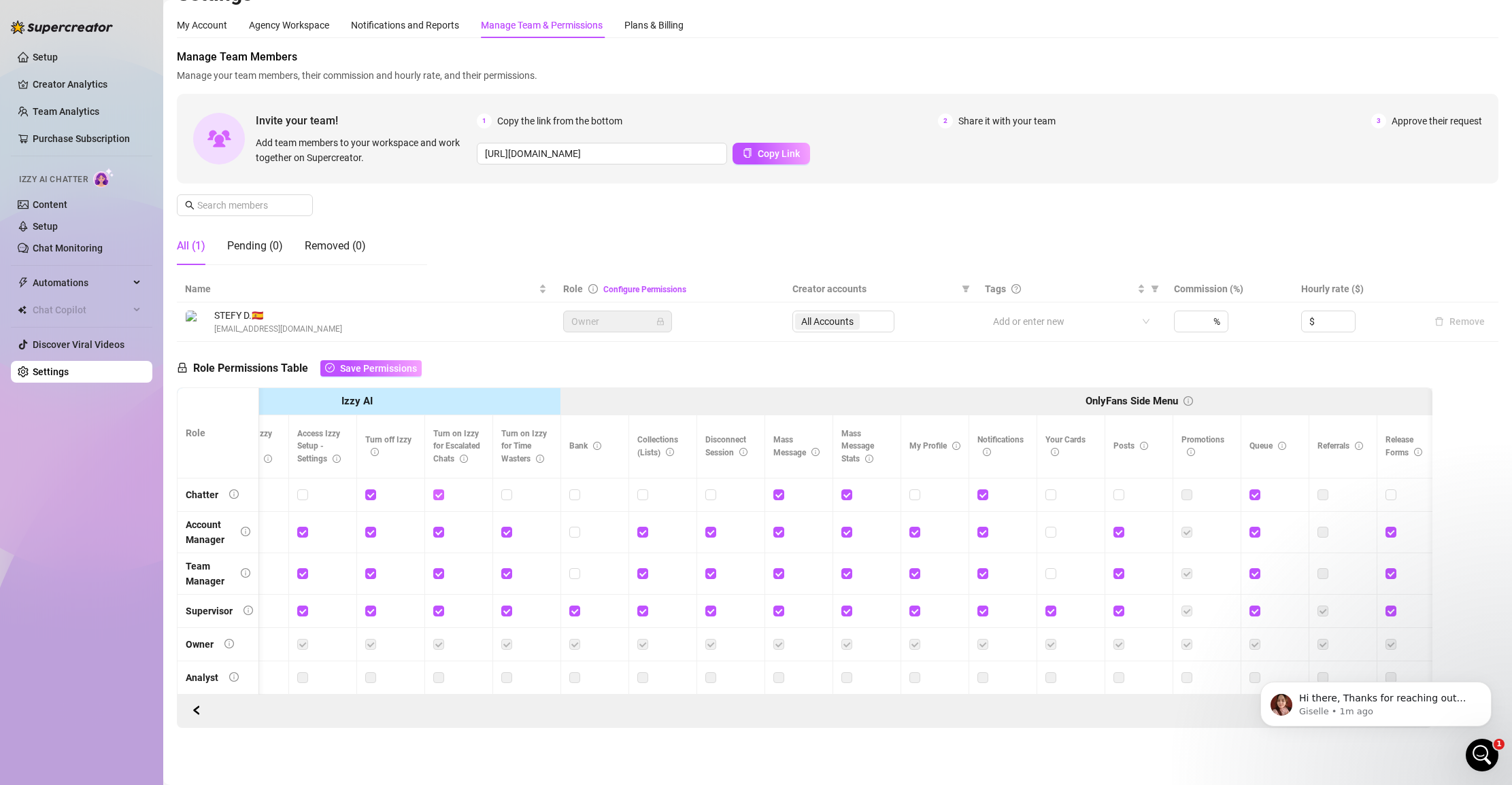
click at [439, 493] on input "checkbox" at bounding box center [438, 494] width 9 height 9
checkbox input "false"
click at [374, 495] on input "checkbox" at bounding box center [369, 494] width 9 height 9
checkbox input "false"
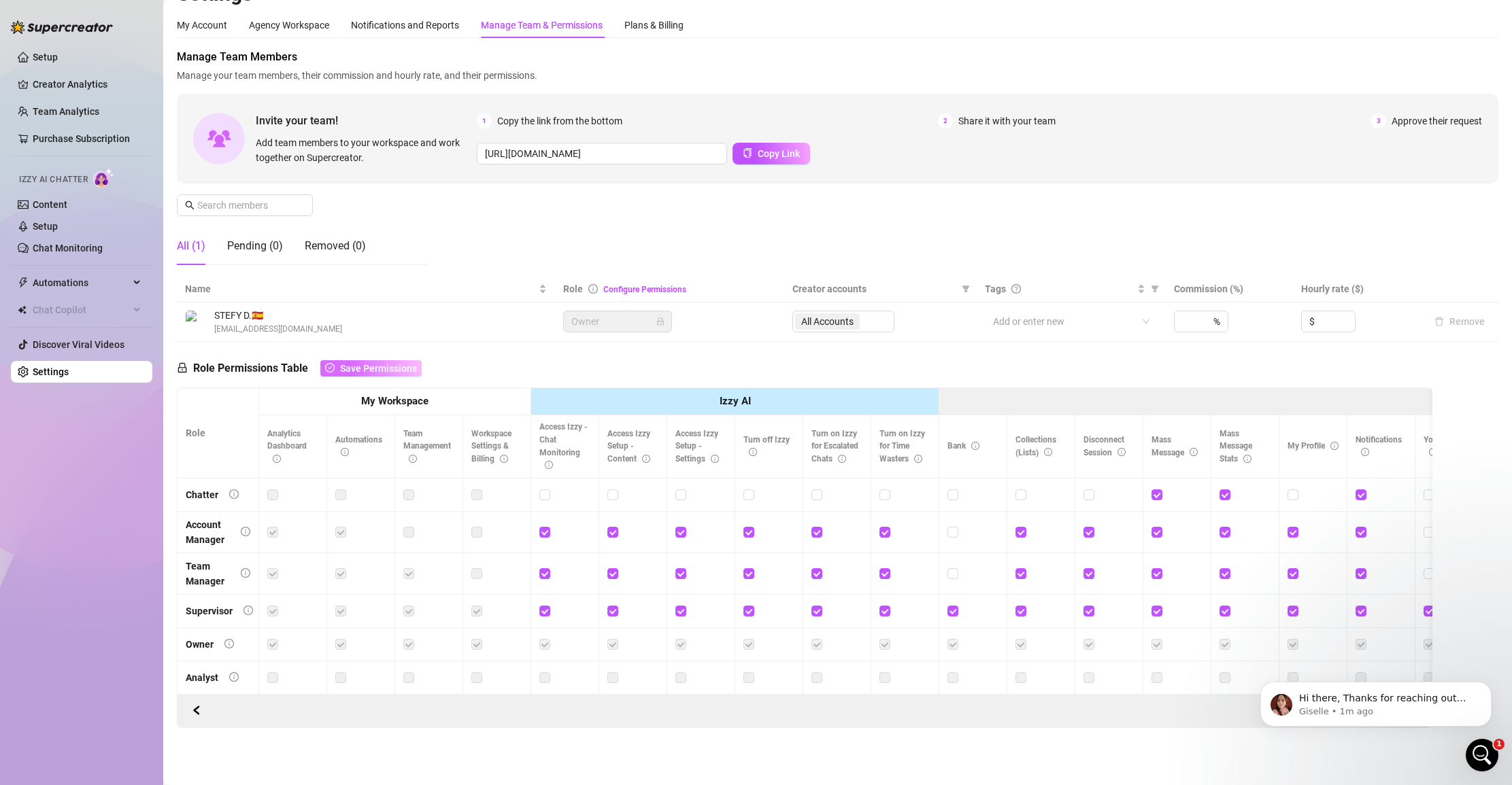
click at [370, 369] on span "Save Permissions" at bounding box center [378, 369] width 77 height 11
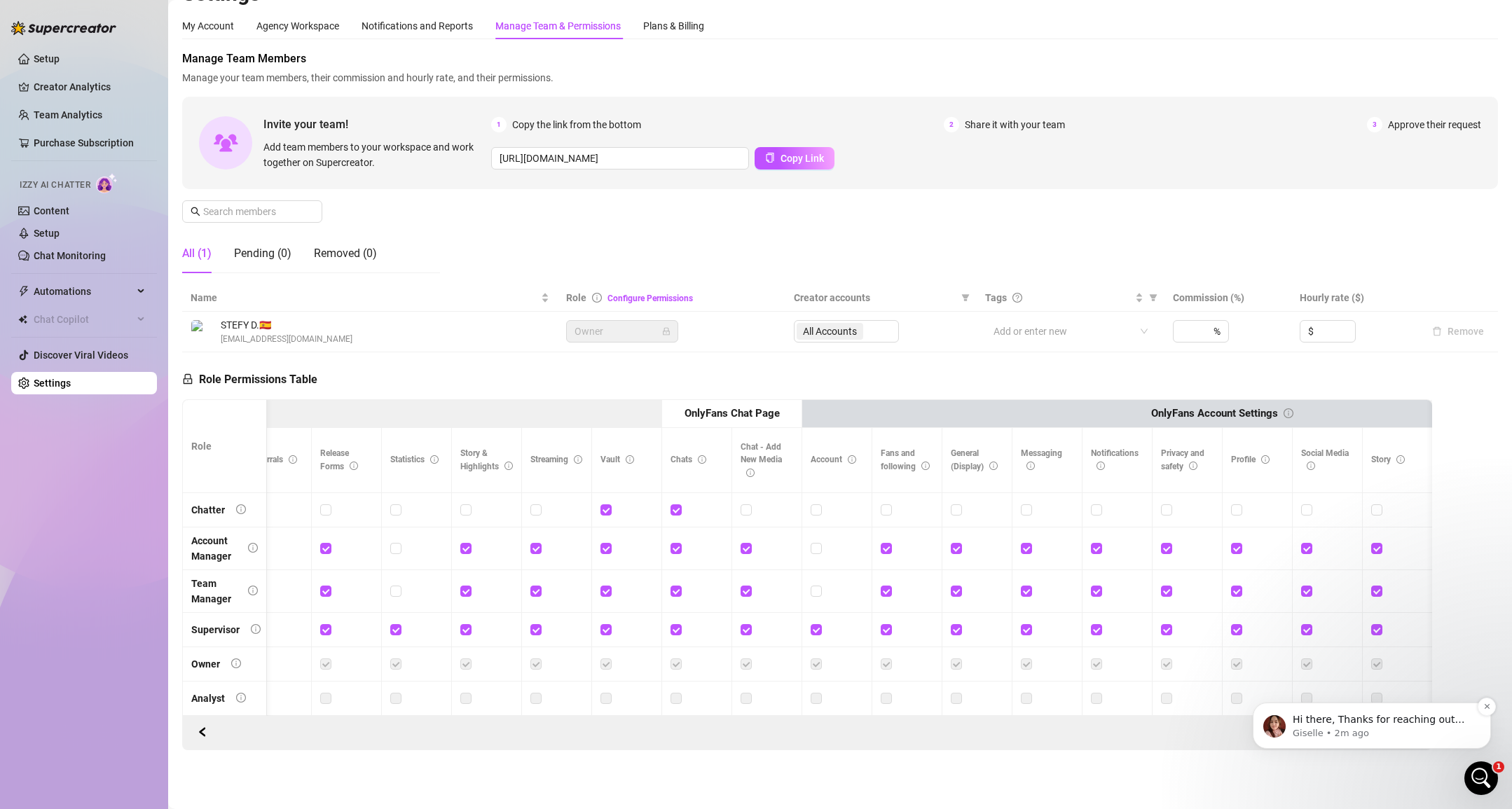
click at [961, 730] on p "Giselle • 2m ago" at bounding box center [1383, 734] width 181 height 13
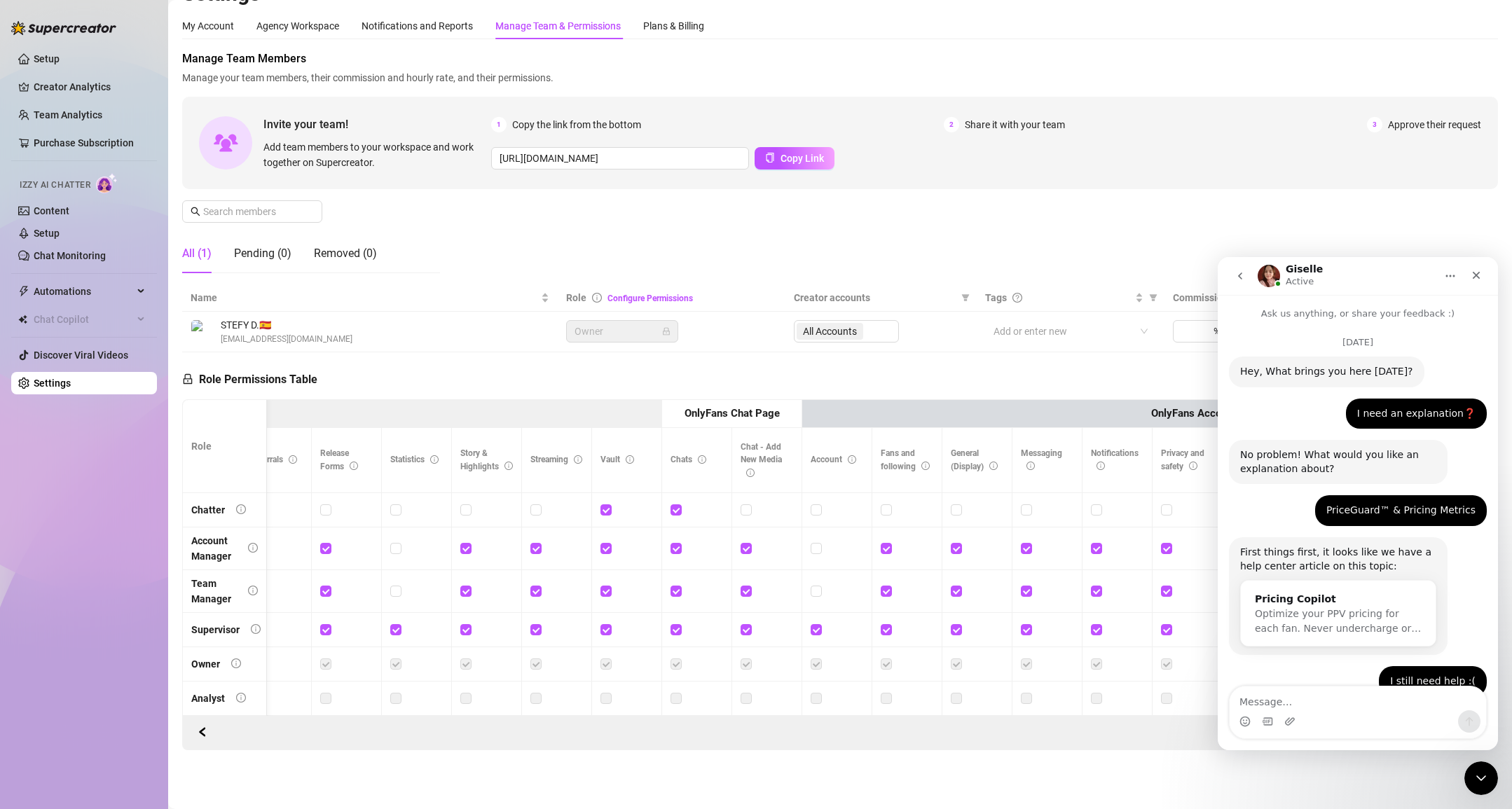
drag, startPoint x: 1385, startPoint y: 649, endPoint x: 1235, endPoint y: 550, distance: 179.7
drag, startPoint x: 1265, startPoint y: 543, endPoint x: 1383, endPoint y: 636, distance: 150.2
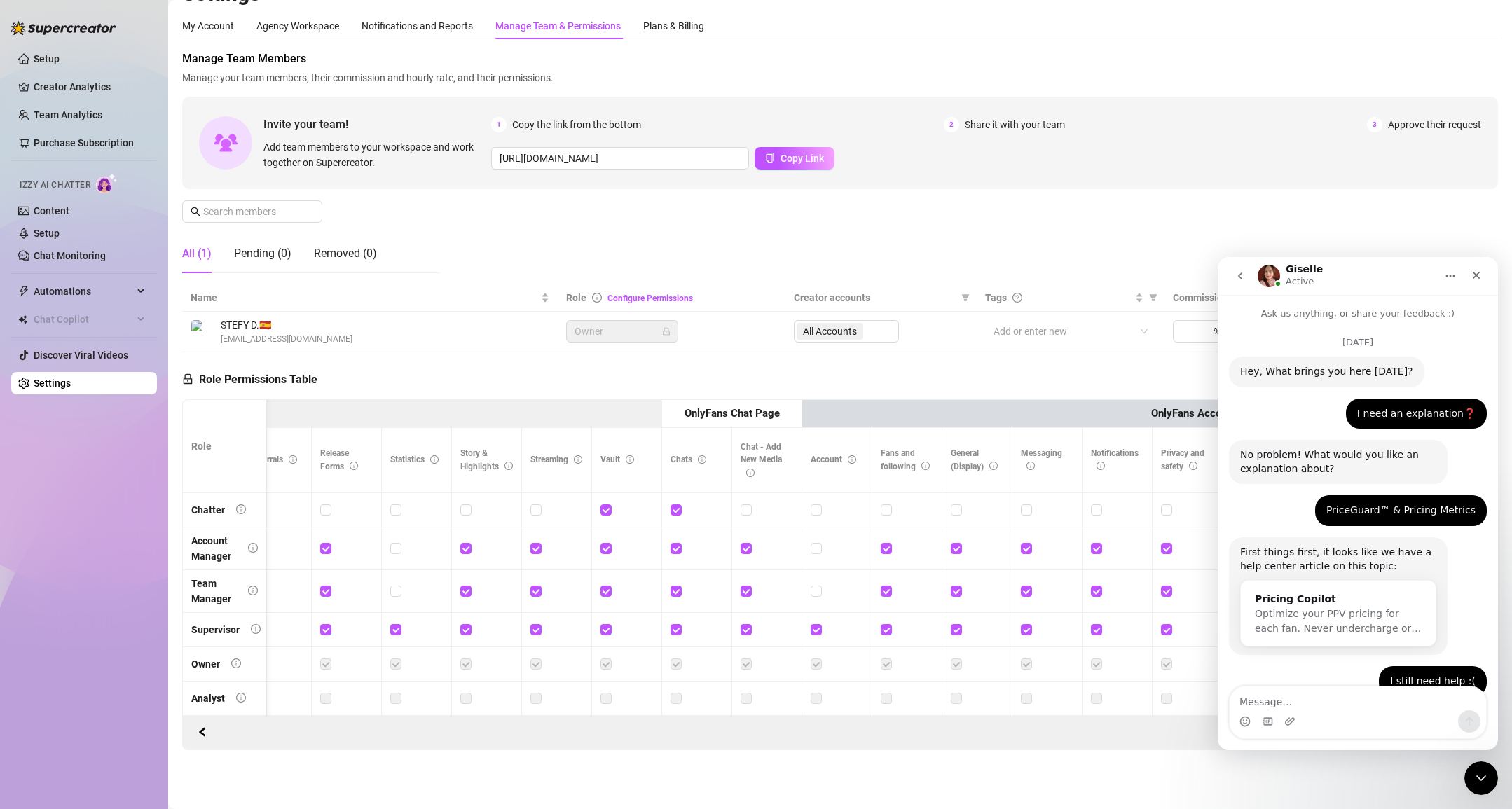
drag, startPoint x: 1378, startPoint y: 658, endPoint x: 1269, endPoint y: 549, distance: 154.1
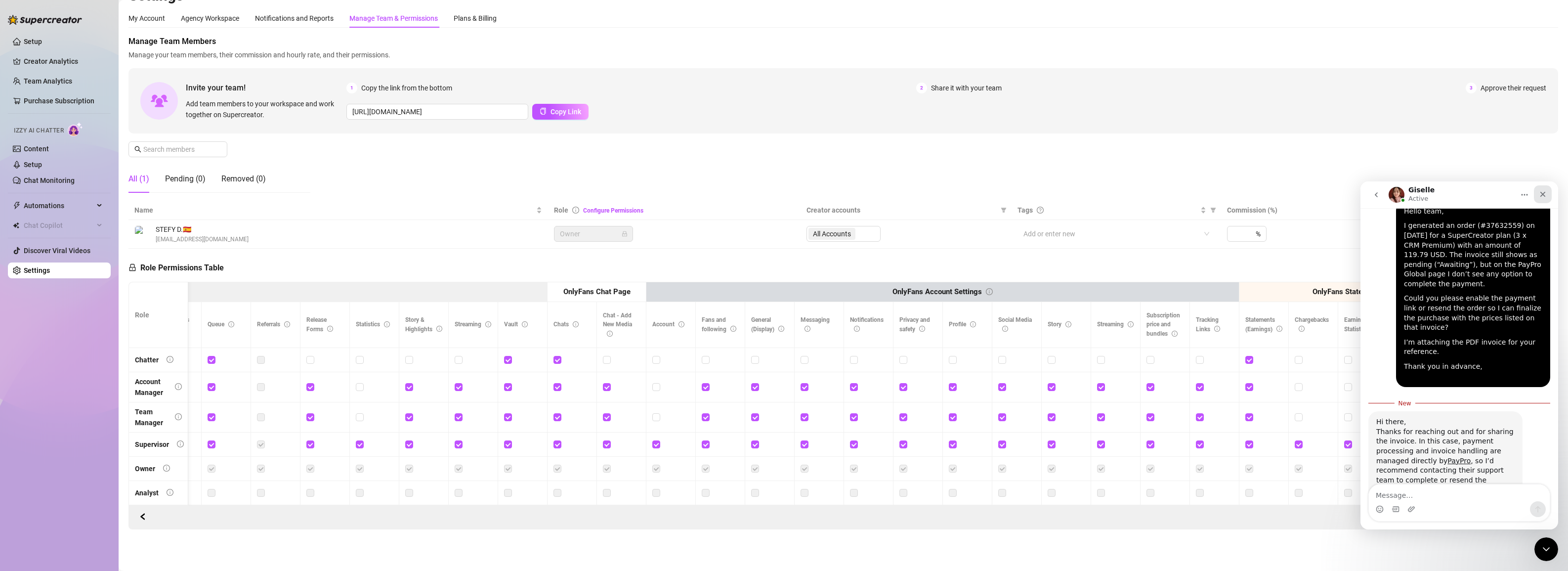
click at [678, 193] on icon "Close" at bounding box center [1543, 194] width 8 height 8
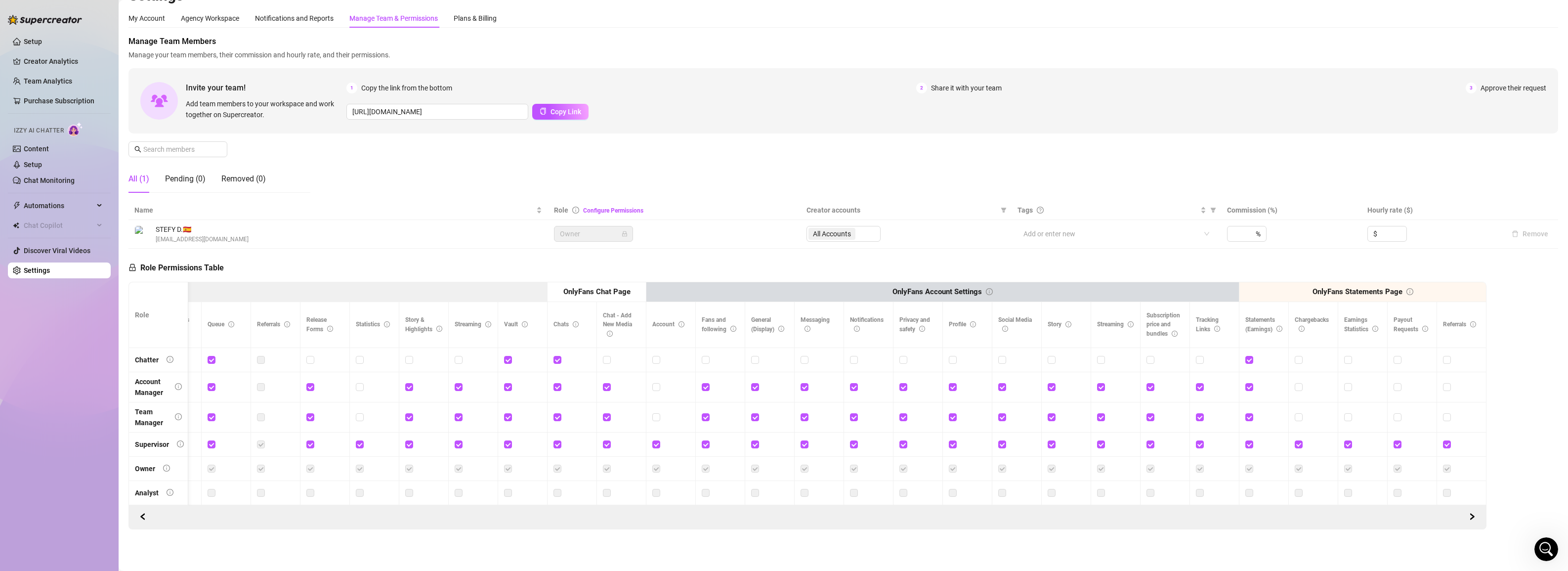
drag, startPoint x: 571, startPoint y: 220, endPoint x: 578, endPoint y: 210, distance: 12.2
click at [572, 220] on td "Owner" at bounding box center [674, 234] width 253 height 29
click at [561, 207] on span "Role" at bounding box center [561, 210] width 14 height 8
click at [590, 210] on link "Configure Permissions" at bounding box center [613, 211] width 61 height 7
click at [535, 208] on div "Name" at bounding box center [338, 211] width 408 height 11
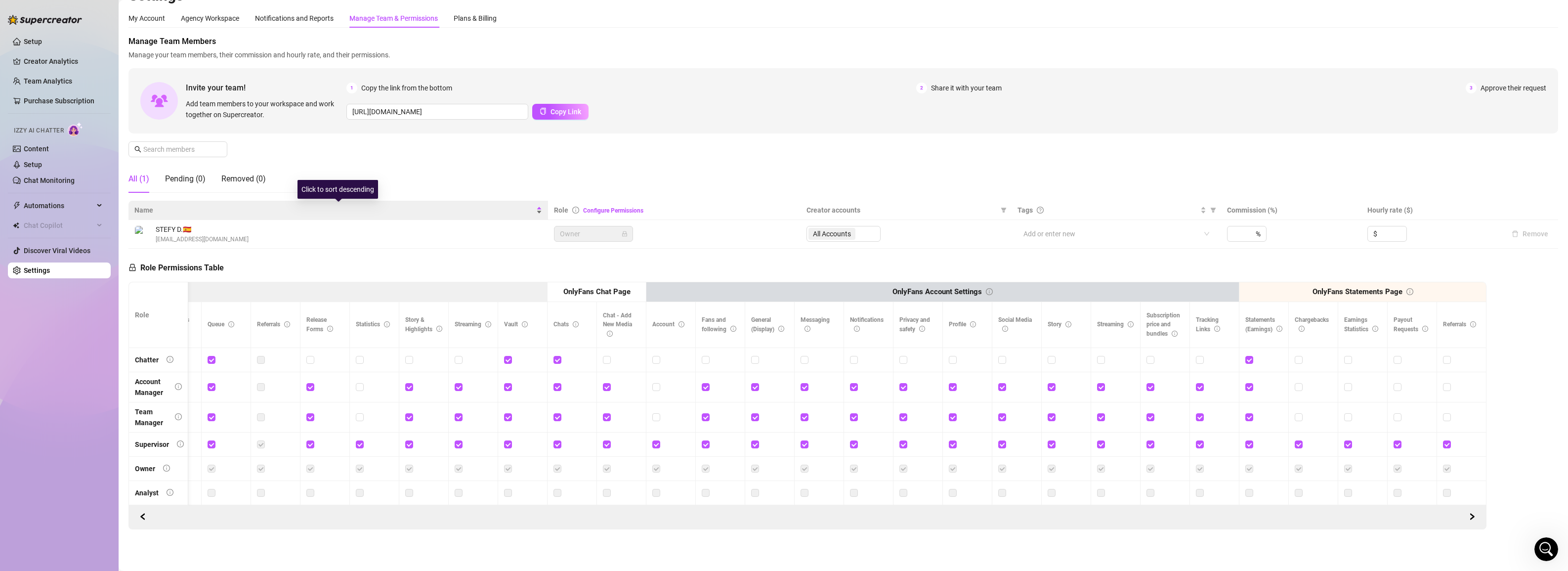
click at [541, 208] on div "Name" at bounding box center [338, 211] width 408 height 11
click at [540, 215] on div "Name" at bounding box center [338, 211] width 408 height 11
click at [542, 207] on div "Name" at bounding box center [338, 211] width 408 height 11
click at [542, 215] on div "Name" at bounding box center [338, 211] width 408 height 11
click at [542, 208] on div "Name" at bounding box center [338, 211] width 408 height 11
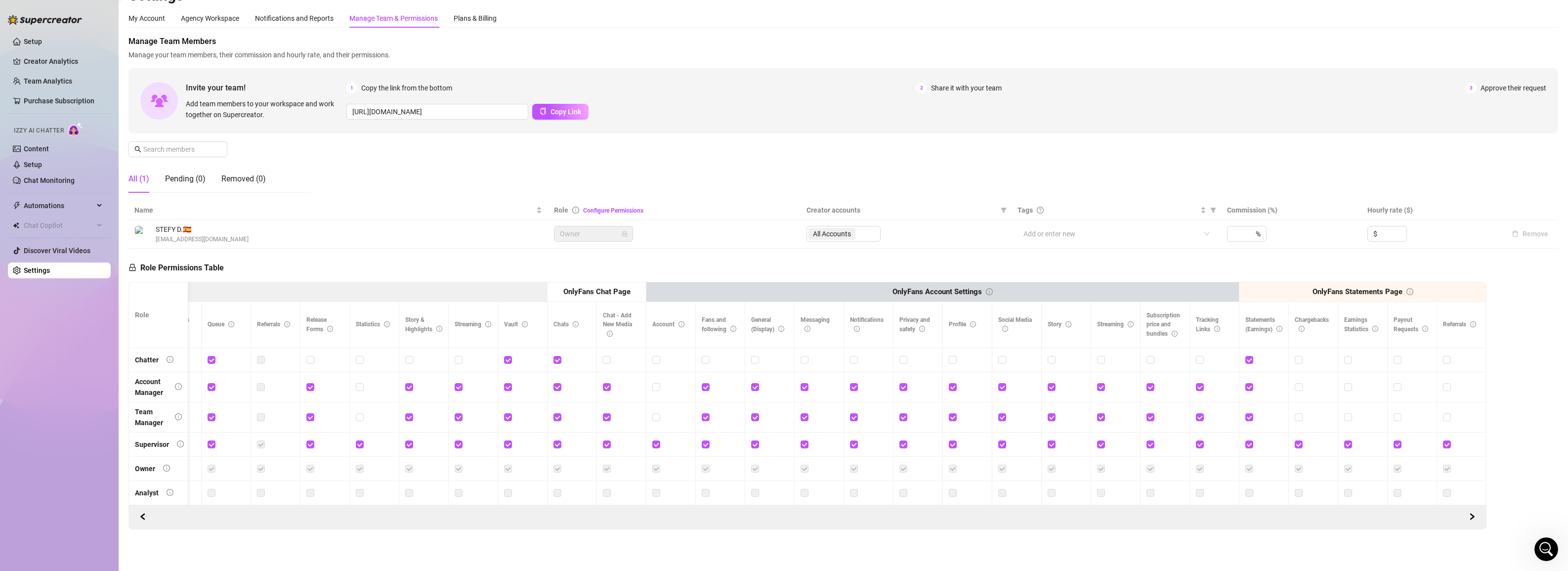
drag, startPoint x: 574, startPoint y: 225, endPoint x: 582, endPoint y: 239, distance: 16.1
click at [576, 229] on td "Owner" at bounding box center [674, 234] width 253 height 29
click at [582, 239] on span "Owner" at bounding box center [594, 234] width 67 height 15
click at [678, 241] on div "All Accounts" at bounding box center [843, 234] width 74 height 16
click at [678, 231] on div "All Accounts" at bounding box center [843, 234] width 74 height 16
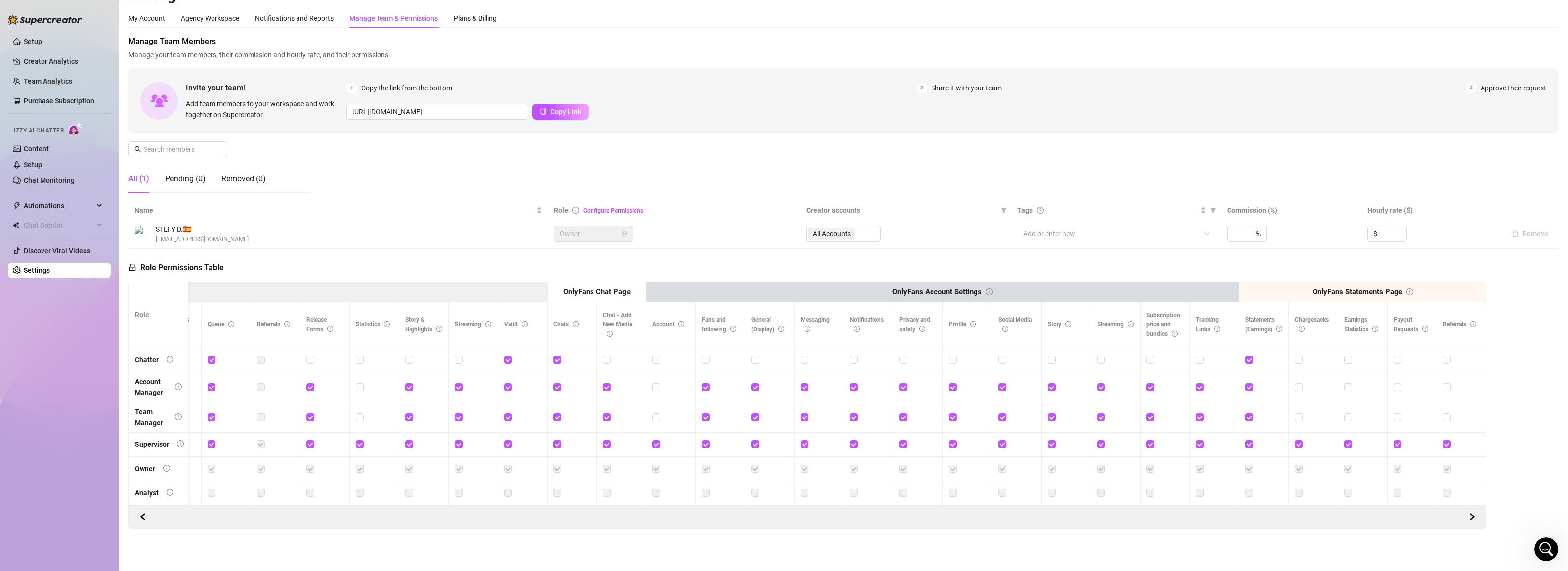
click at [678, 241] on div "All Accounts" at bounding box center [843, 234] width 74 height 16
click at [678, 231] on div "All Accounts" at bounding box center [843, 234] width 74 height 16
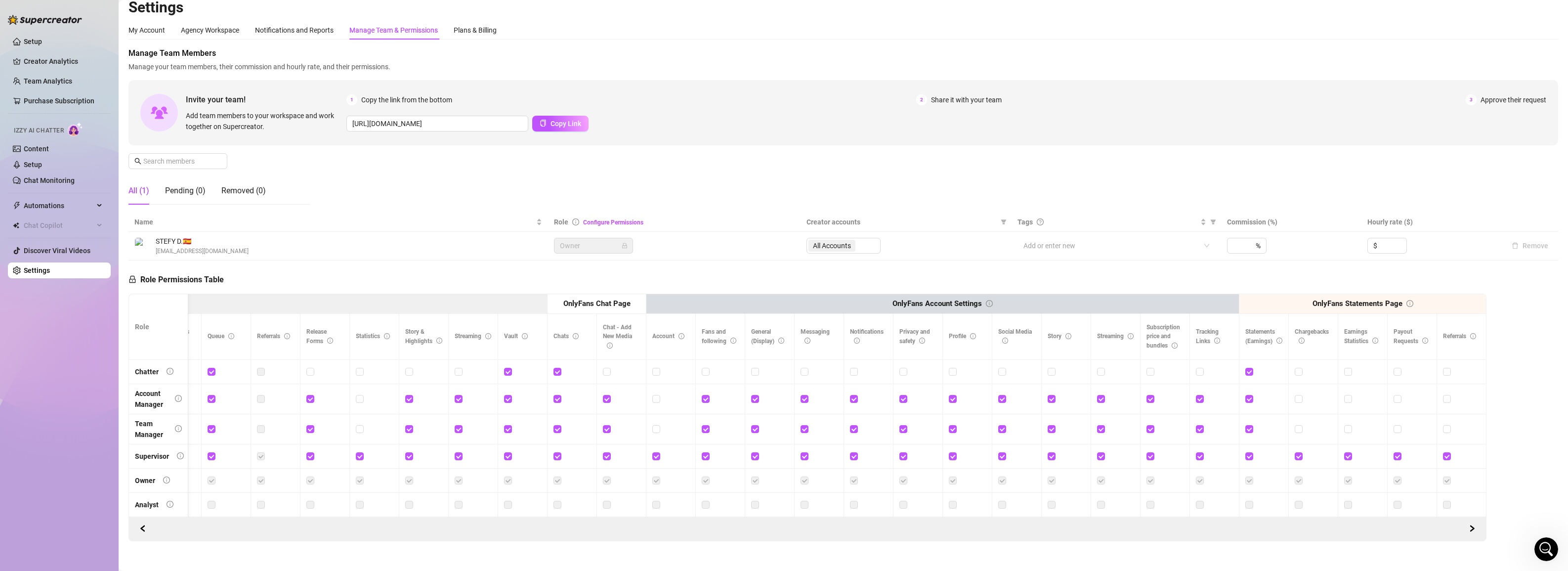
scroll to position [21, 0]
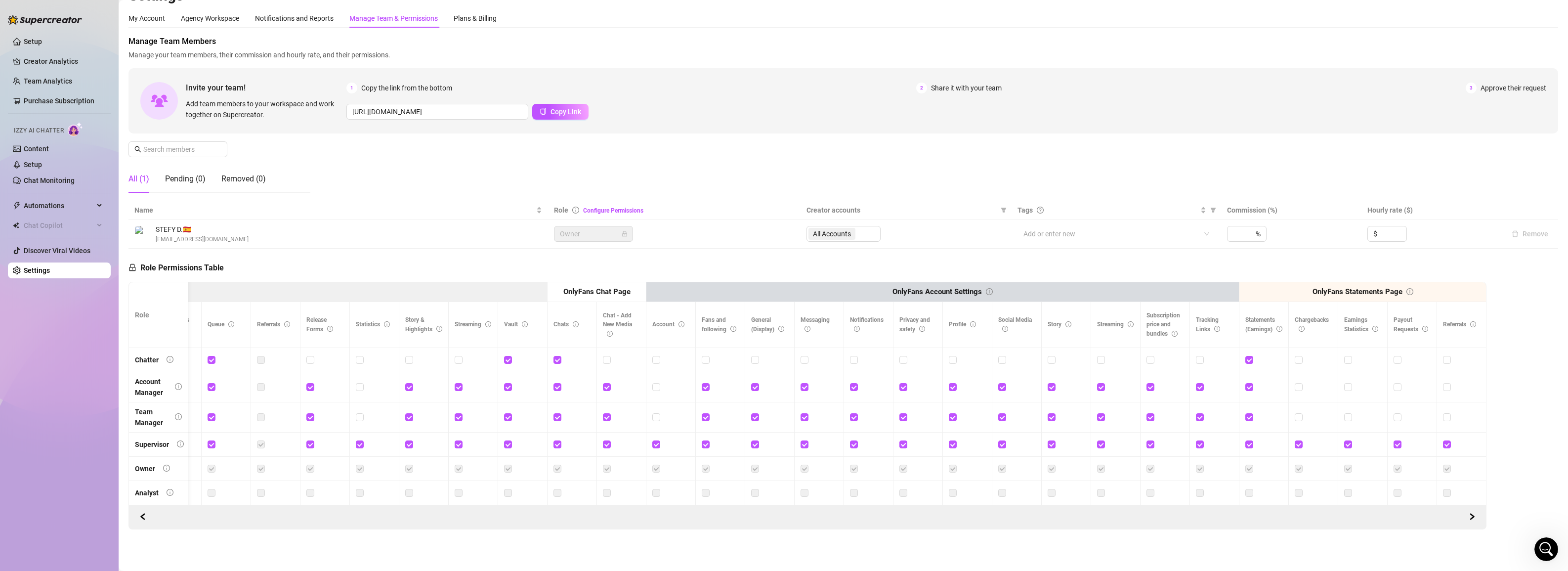
click at [133, 266] on icon "lock" at bounding box center [132, 267] width 8 height 8
click at [678, 517] on button "button" at bounding box center [1473, 518] width 16 height 16
click at [678, 517] on icon "right" at bounding box center [1472, 517] width 7 height 7
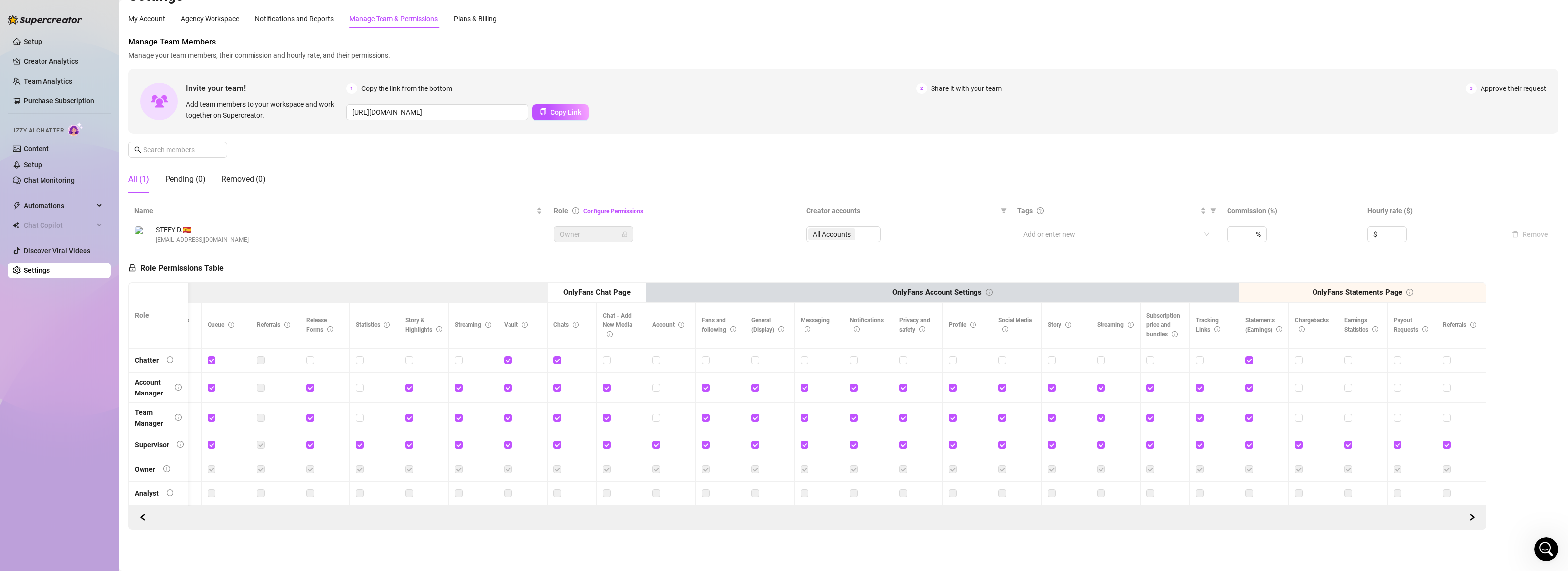
scroll to position [12, 0]
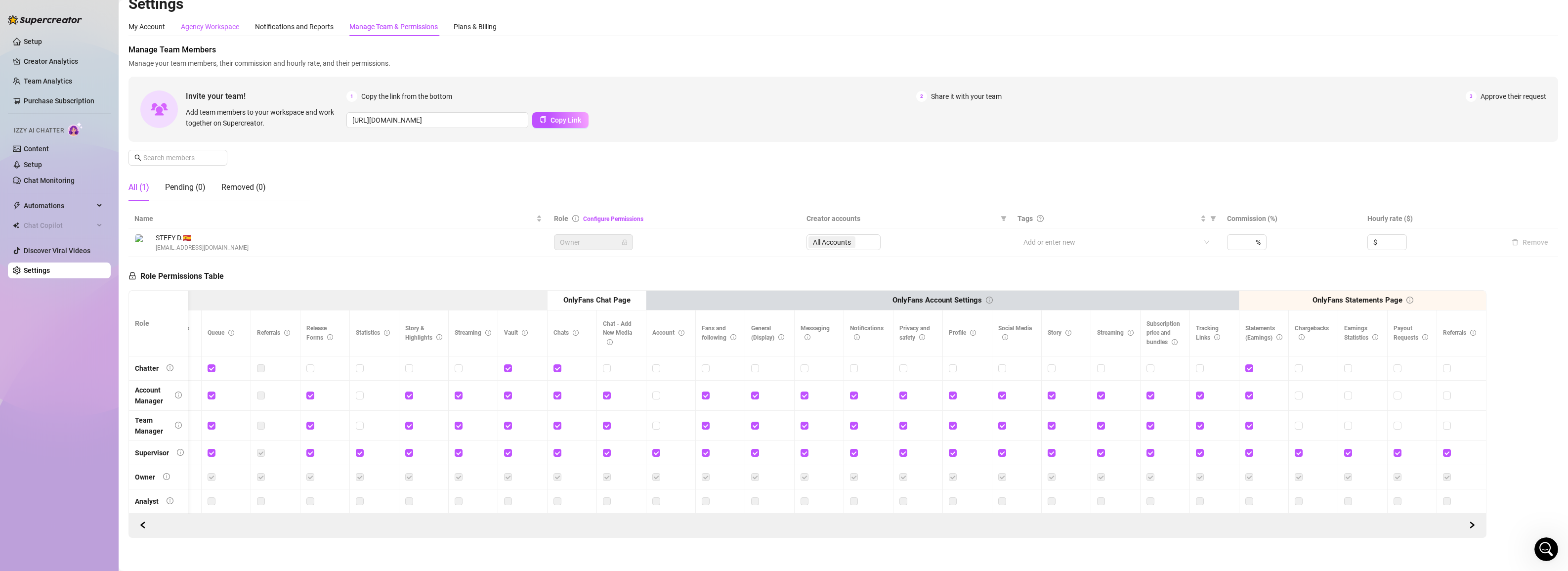
click at [210, 28] on div "Agency Workspace" at bounding box center [210, 27] width 58 height 11
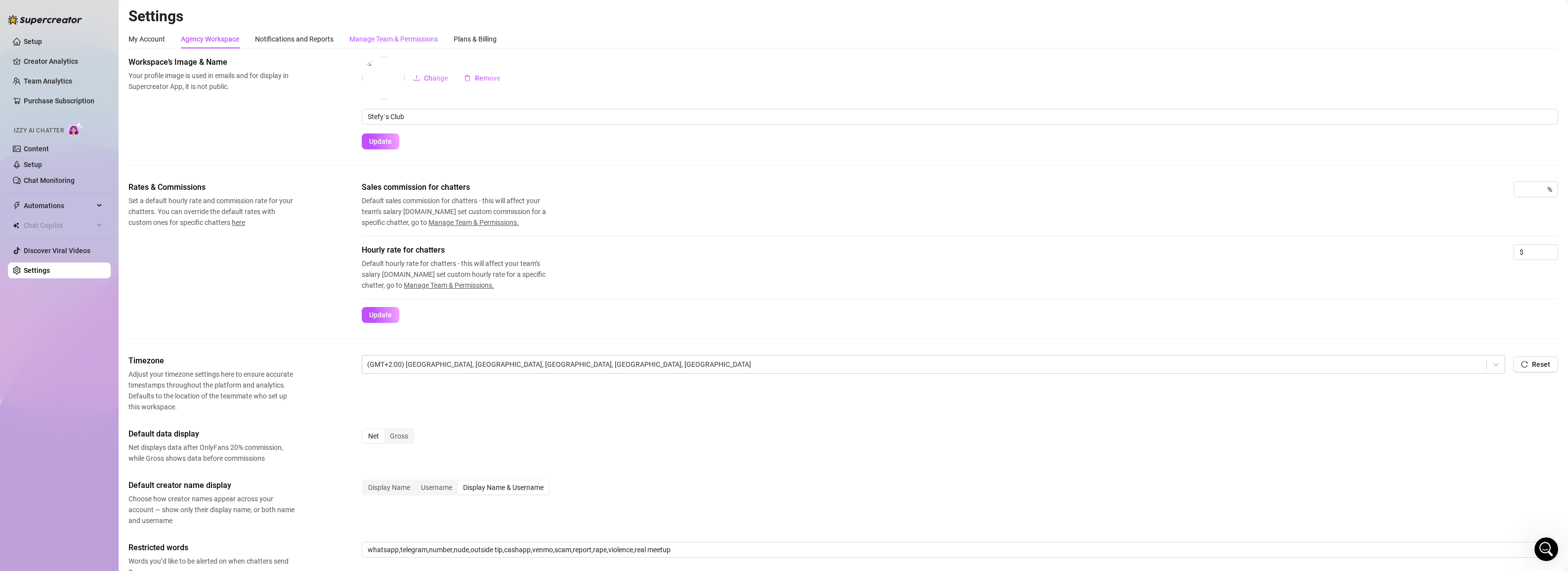
click at [401, 40] on div "Manage Team & Permissions" at bounding box center [393, 39] width 89 height 11
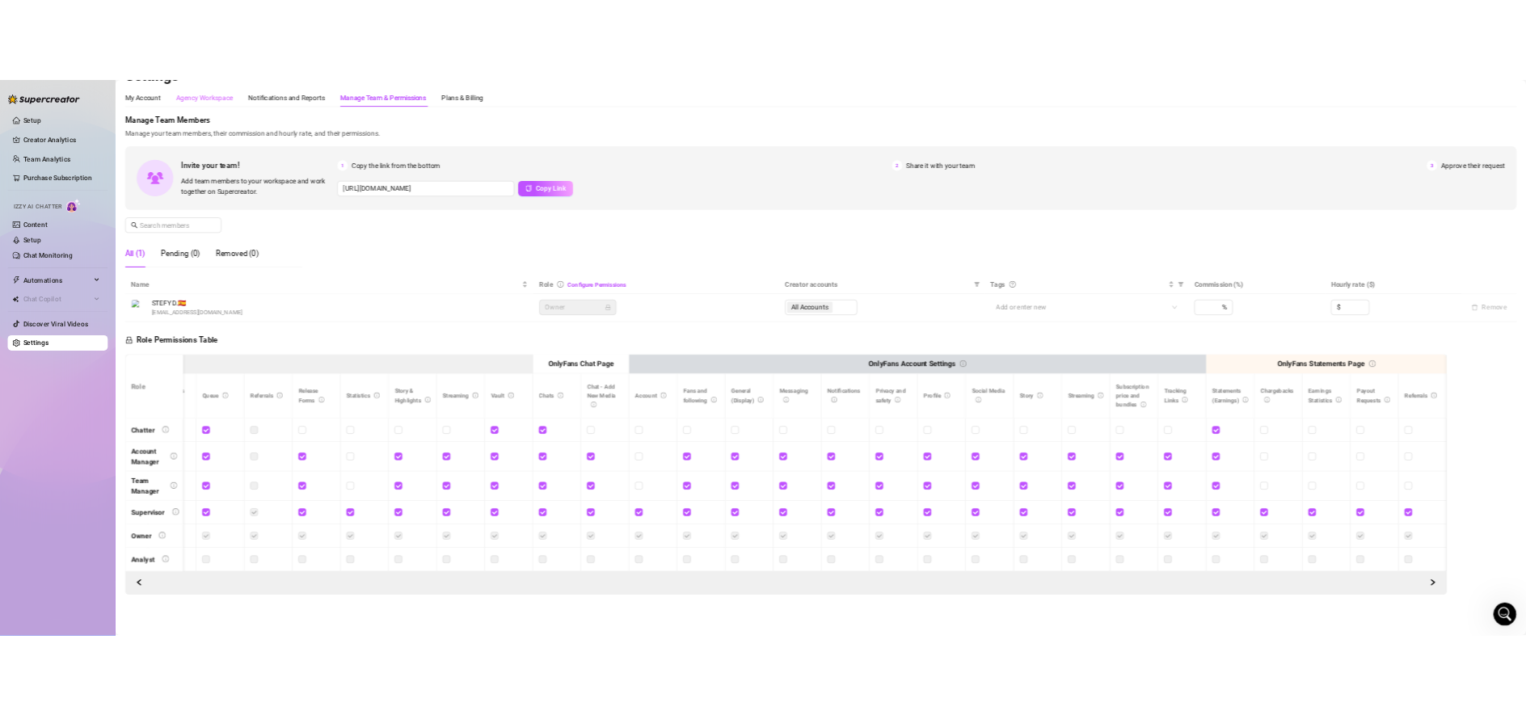
scroll to position [34, 0]
